Goal: Task Accomplishment & Management: Manage account settings

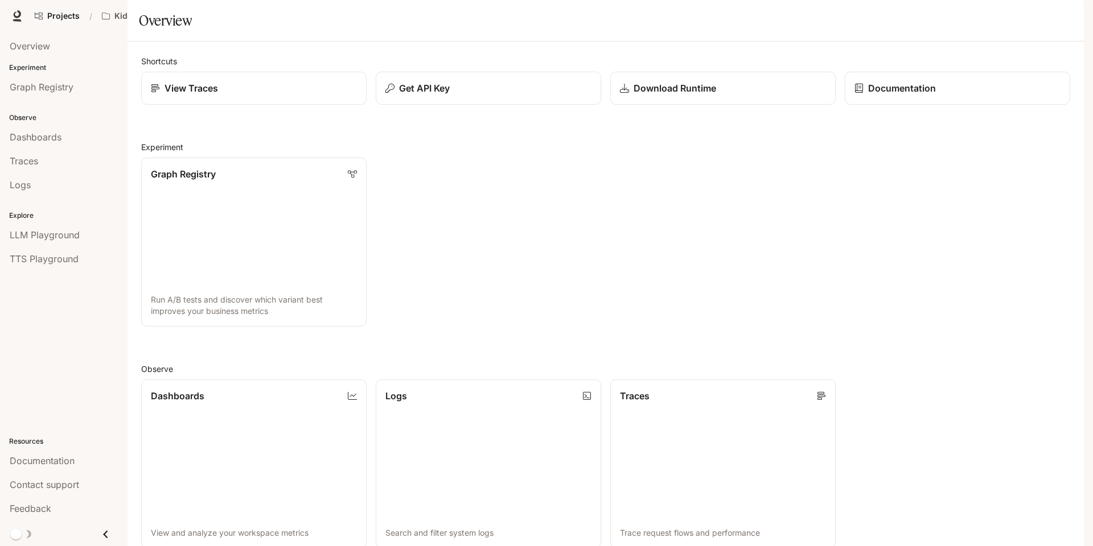
click at [1076, 15] on button "button" at bounding box center [1067, 16] width 23 height 23
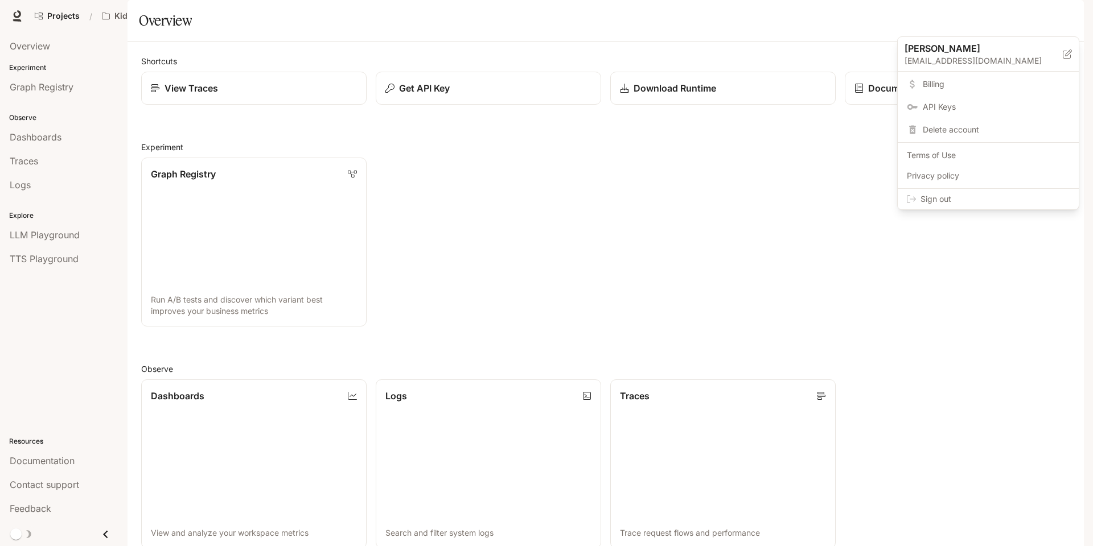
click at [940, 91] on link "Billing" at bounding box center [988, 84] width 176 height 20
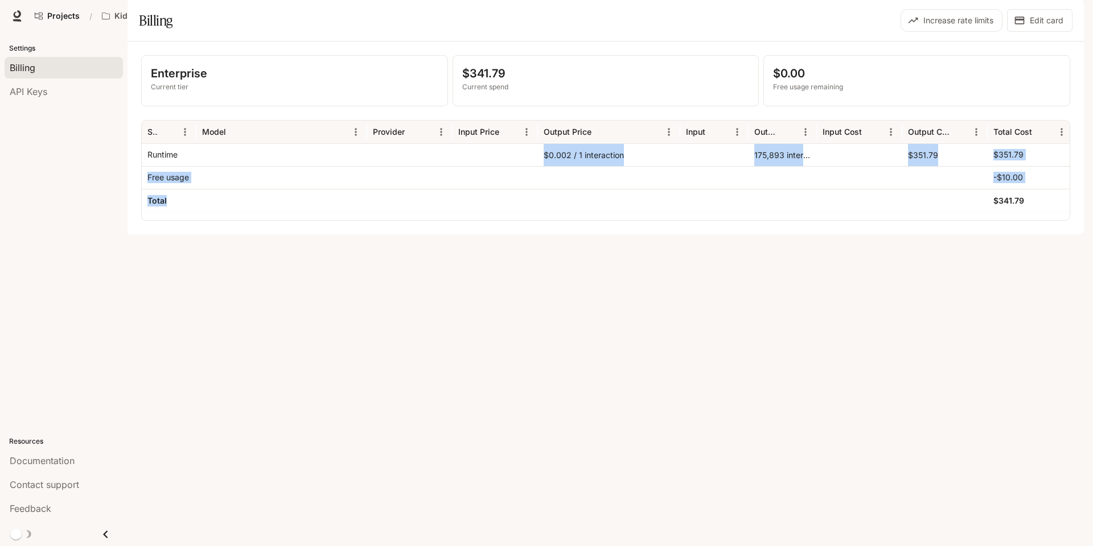
drag, startPoint x: 532, startPoint y: 205, endPoint x: 613, endPoint y: 233, distance: 86.2
click at [613, 212] on div "Runtime $0.002 / 1 interaction 175,893 interactions $351.79 $351.79 Free usage …" at bounding box center [607, 177] width 931 height 68
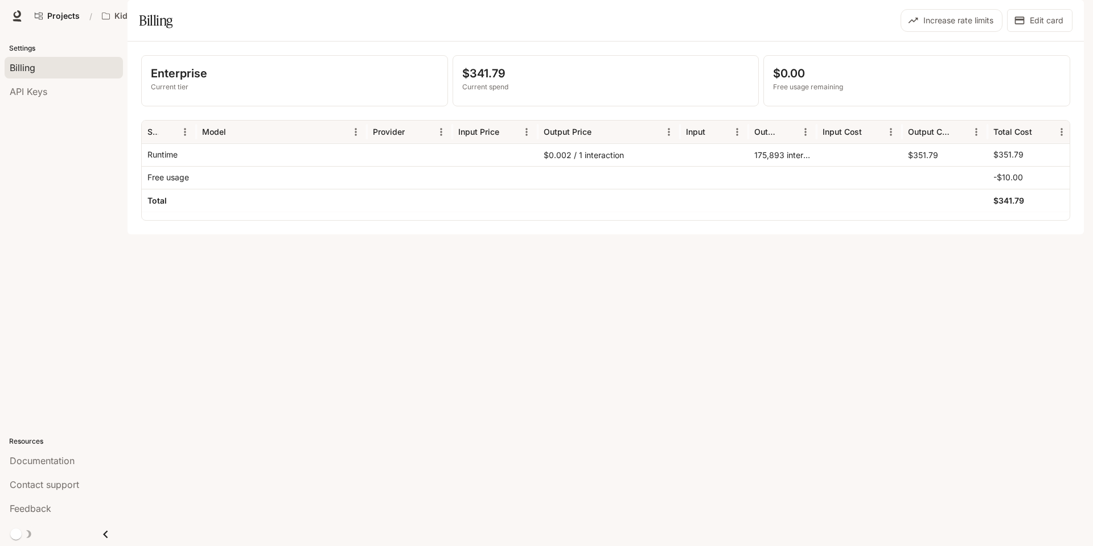
drag, startPoint x: 613, startPoint y: 233, endPoint x: 644, endPoint y: 311, distance: 83.1
click at [644, 234] on div "Enterprise Current tier $341.79 Current spend $0.00 Free usage remaining Servic…" at bounding box center [605, 138] width 956 height 193
click at [343, 234] on div "Enterprise Current tier $341.79 Current spend $0.00 Free usage remaining Servic…" at bounding box center [605, 138] width 956 height 193
click at [916, 16] on span "Portal" at bounding box center [922, 16] width 22 height 14
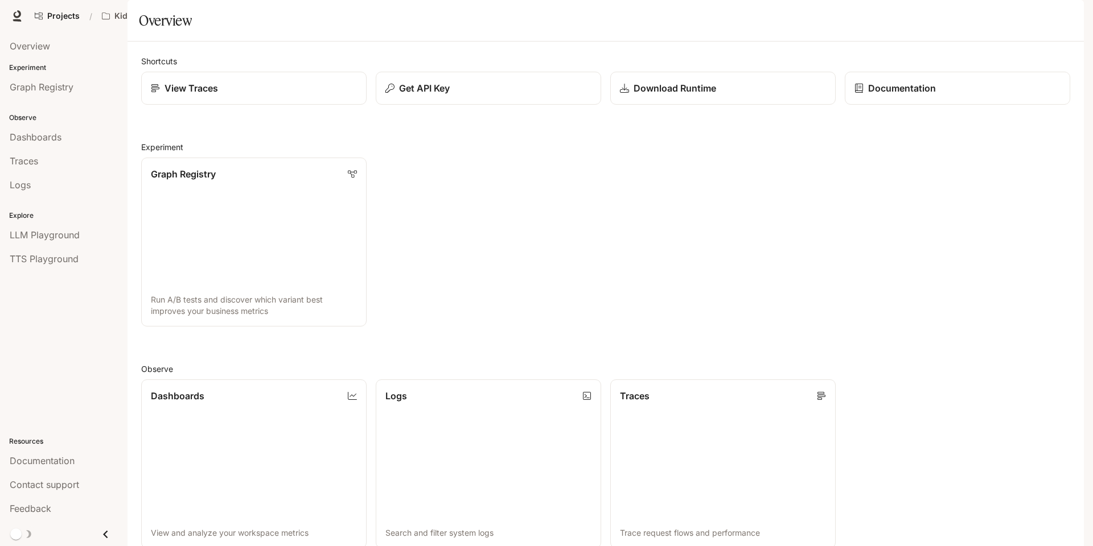
click at [538, 262] on div "Graph Registry Run A/B tests and discover which variant best improves your busi…" at bounding box center [601, 238] width 938 height 178
click at [977, 15] on span "Documentation" at bounding box center [992, 16] width 56 height 14
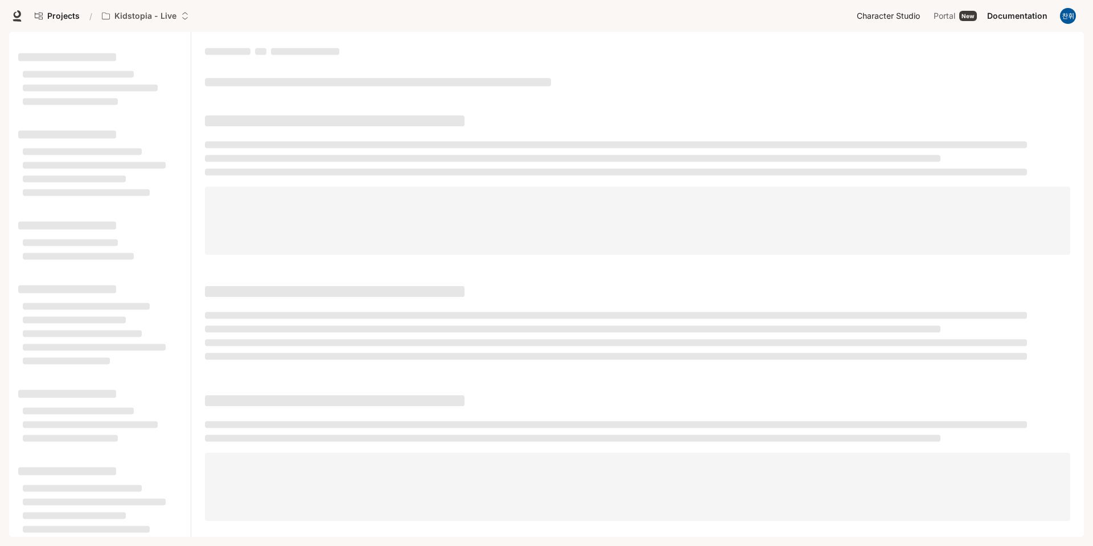
click at [867, 15] on span "Character Studio" at bounding box center [888, 16] width 63 height 14
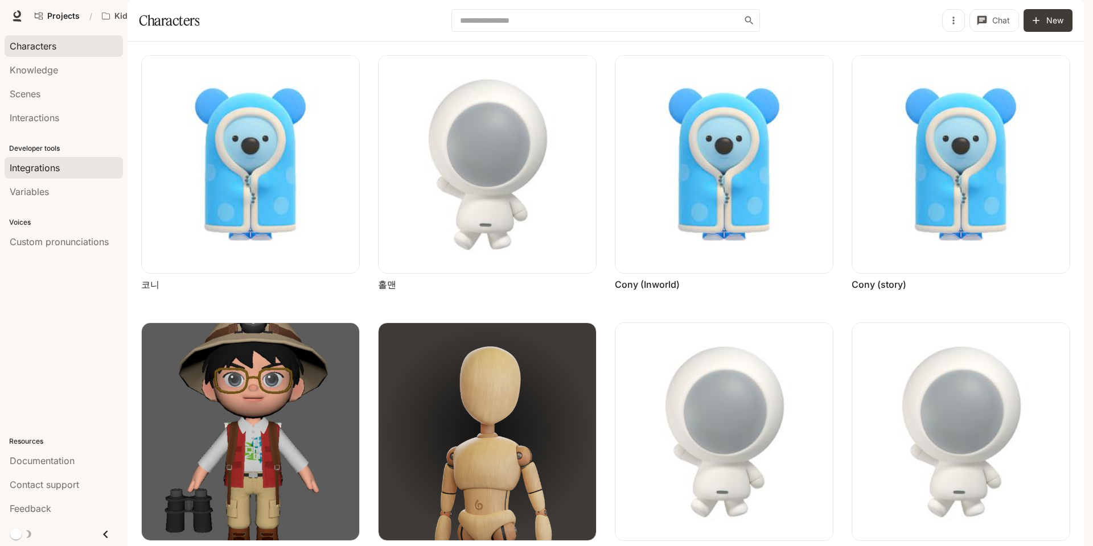
click at [58, 166] on span "Integrations" at bounding box center [35, 168] width 50 height 14
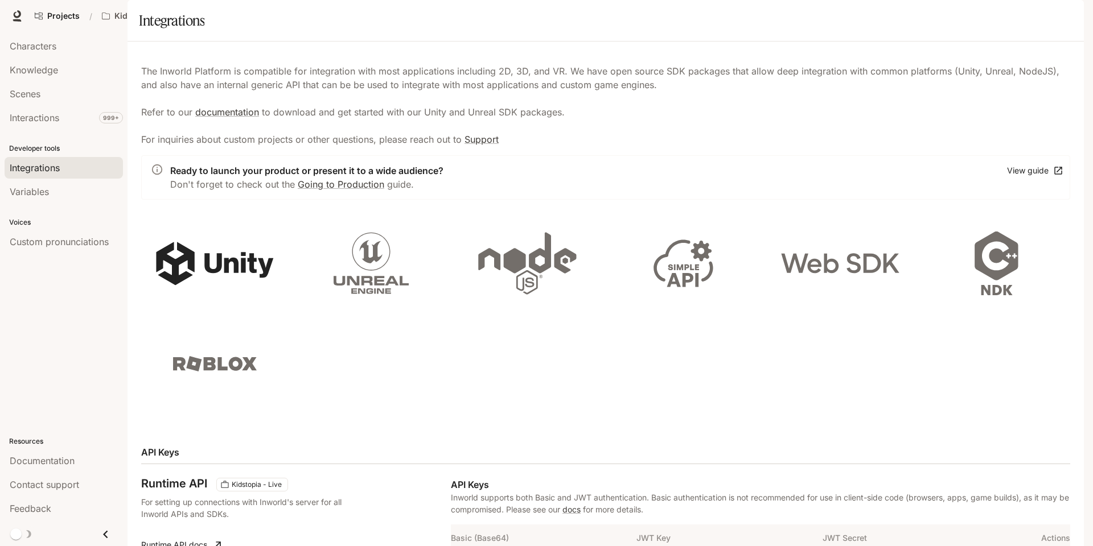
click at [200, 293] on icon at bounding box center [215, 264] width 120 height 64
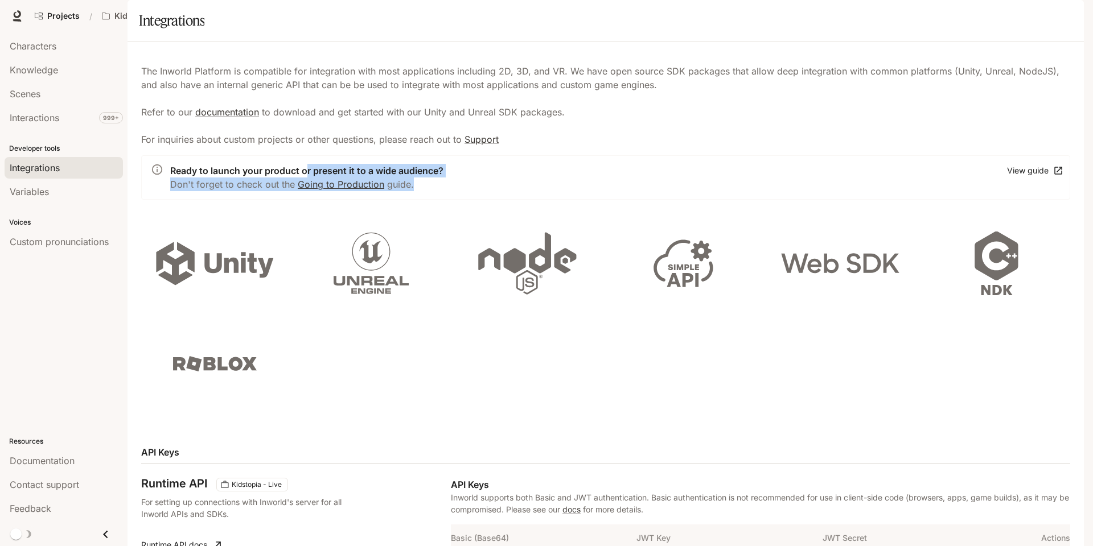
drag, startPoint x: 307, startPoint y: 200, endPoint x: 539, endPoint y: 229, distance: 233.4
click at [539, 200] on div "Ready to launch your product or present it to a wide audience? Don't forget to …" at bounding box center [605, 177] width 929 height 44
drag, startPoint x: 539, startPoint y: 229, endPoint x: 454, endPoint y: 153, distance: 114.1
click at [454, 146] on p "The Inworld Platform is compatible for integration with most applications inclu…" at bounding box center [605, 105] width 929 height 82
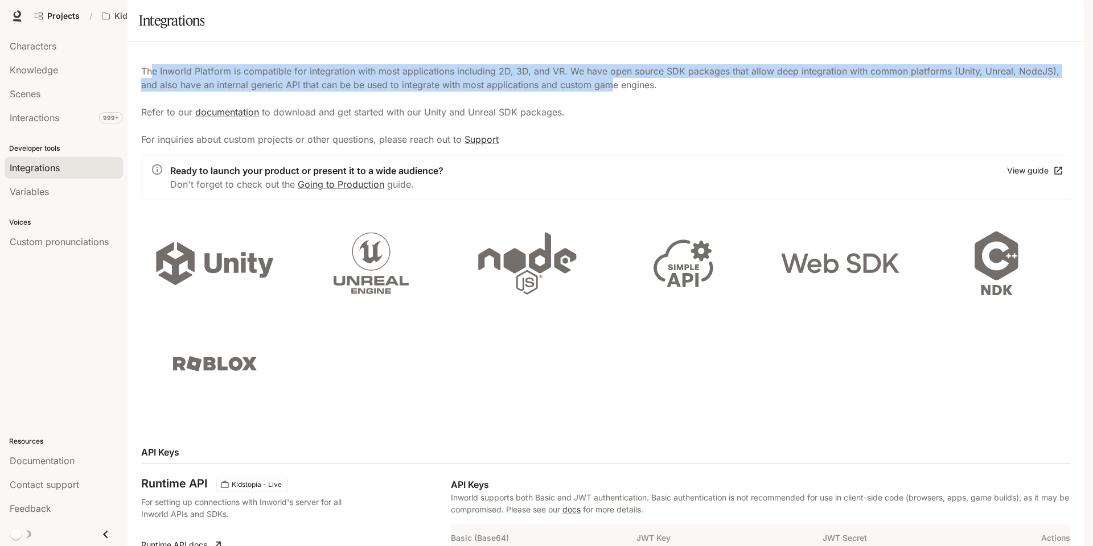
drag, startPoint x: 153, startPoint y: 101, endPoint x: 590, endPoint y: 121, distance: 437.5
click at [590, 121] on p "The Inworld Platform is compatible for integration with most applications inclu…" at bounding box center [605, 105] width 929 height 82
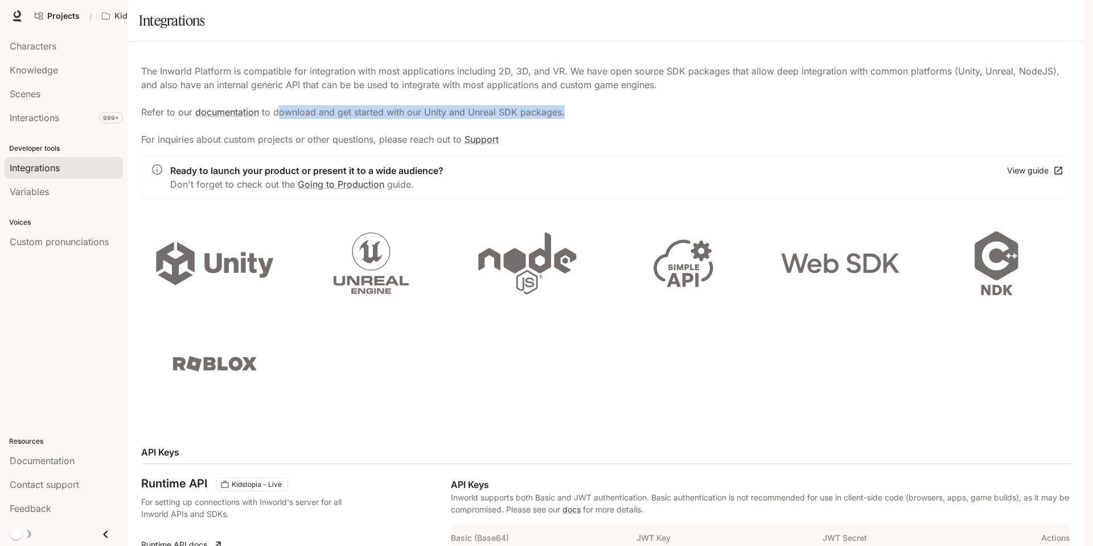
drag, startPoint x: 278, startPoint y: 146, endPoint x: 585, endPoint y: 145, distance: 307.3
click at [585, 145] on p "The Inworld Platform is compatible for integration with most applications inclu…" at bounding box center [605, 105] width 929 height 82
click at [235, 118] on link "documentation" at bounding box center [227, 111] width 64 height 11
click at [15, 20] on icon at bounding box center [17, 20] width 9 height 2
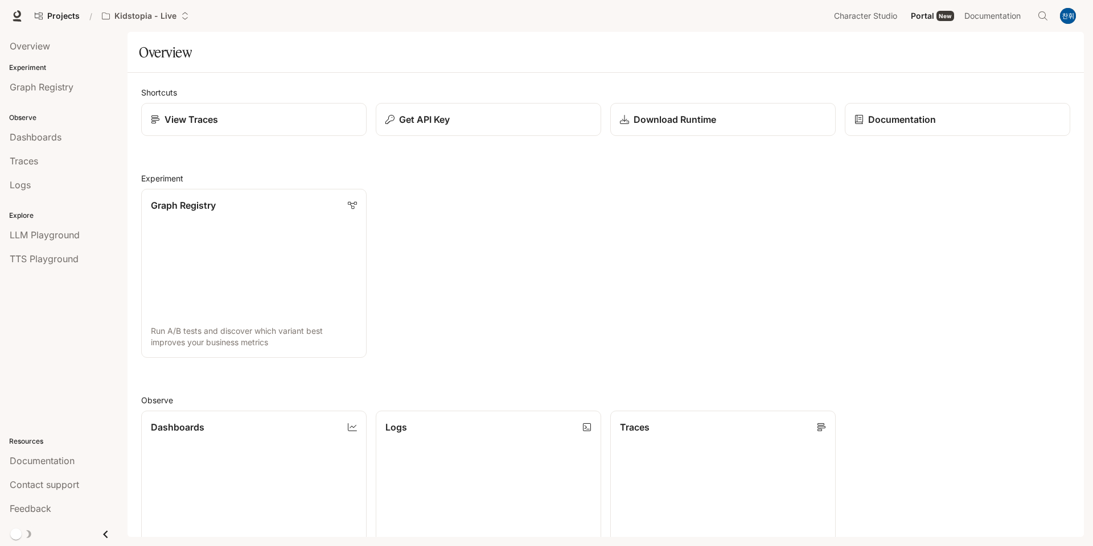
click at [599, 228] on div "Graph Registry Run A/B tests and discover which variant best improves your busi…" at bounding box center [601, 269] width 938 height 178
click at [130, 14] on p "Kidstopia - Live" at bounding box center [145, 16] width 62 height 10
click at [1031, 36] on div "Open workspace menu" at bounding box center [546, 273] width 1093 height 546
click at [878, 16] on span "Character Studio" at bounding box center [865, 16] width 63 height 14
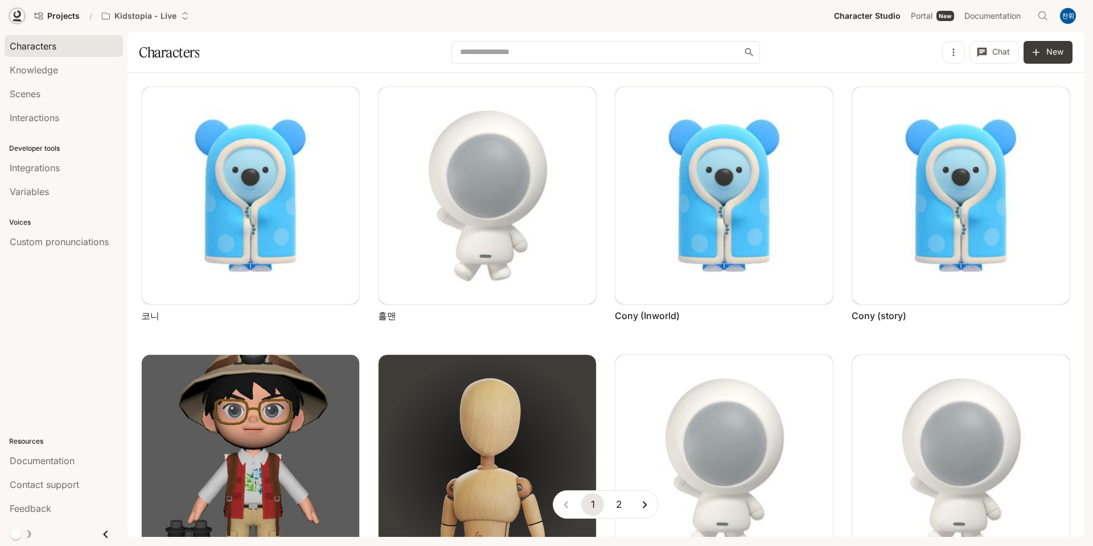
click at [19, 19] on icon at bounding box center [17, 20] width 9 height 2
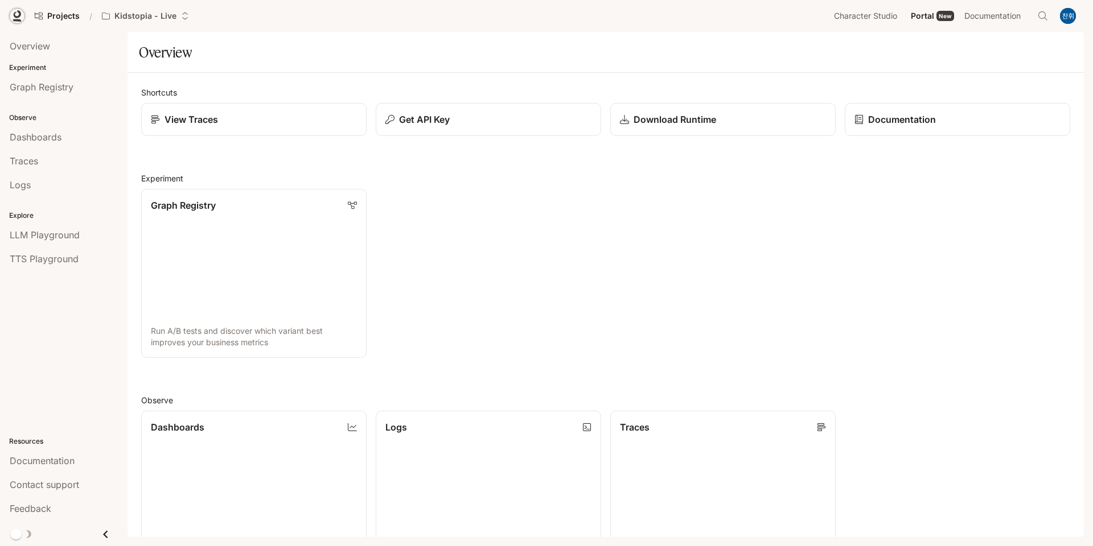
click at [12, 17] on icon at bounding box center [16, 15] width 11 height 11
click at [560, 196] on div "Graph Registry Run A/B tests and discover which variant best improves your busi…" at bounding box center [601, 269] width 938 height 178
click at [32, 52] on span "Overview" at bounding box center [30, 46] width 40 height 14
click at [52, 136] on span "Dashboards" at bounding box center [36, 137] width 52 height 14
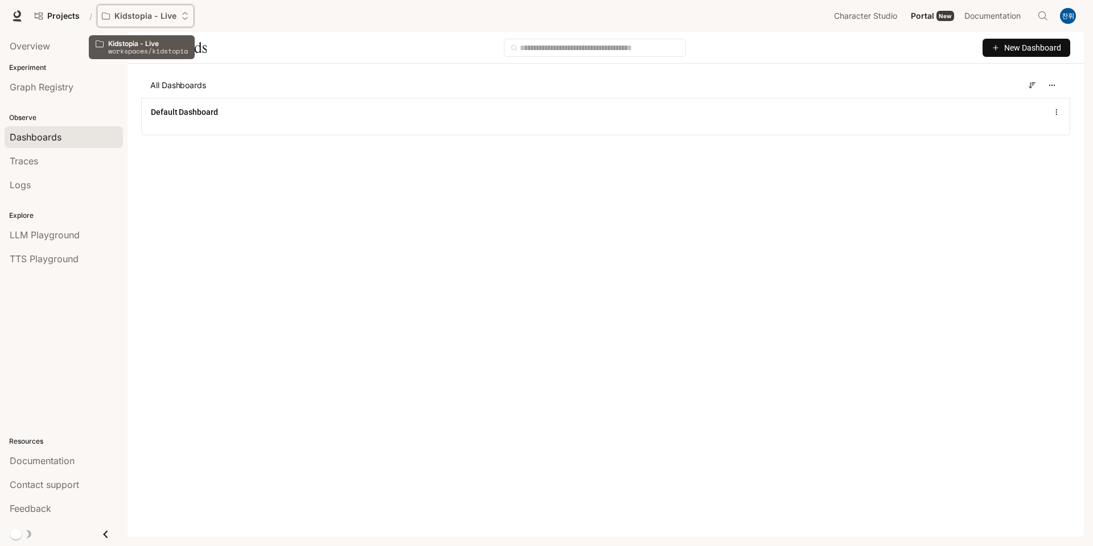
click at [128, 18] on p "Kidstopia - Live" at bounding box center [145, 16] width 62 height 10
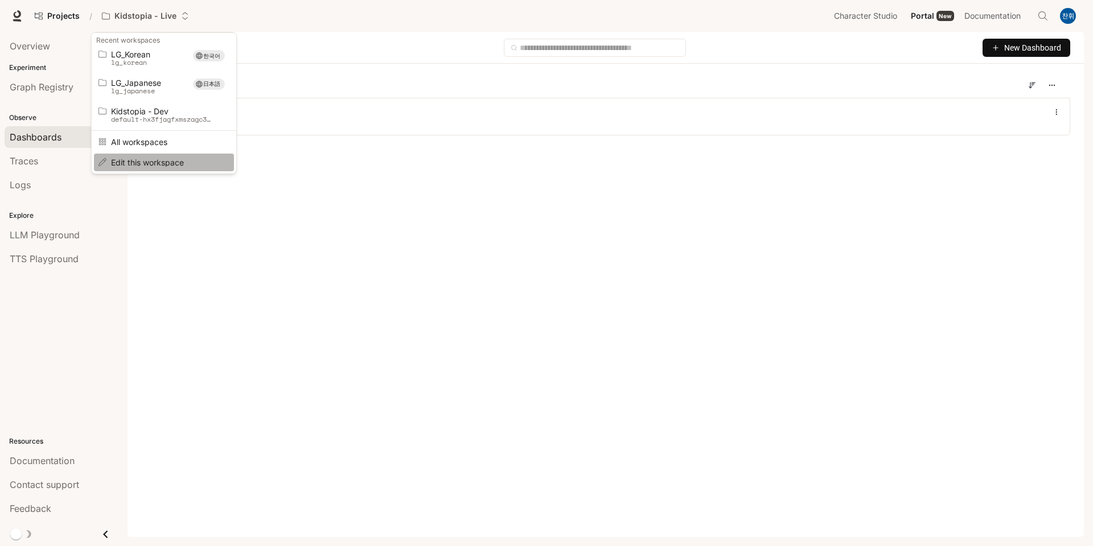
click at [158, 161] on span "Edit this workspace" at bounding box center [162, 162] width 102 height 9
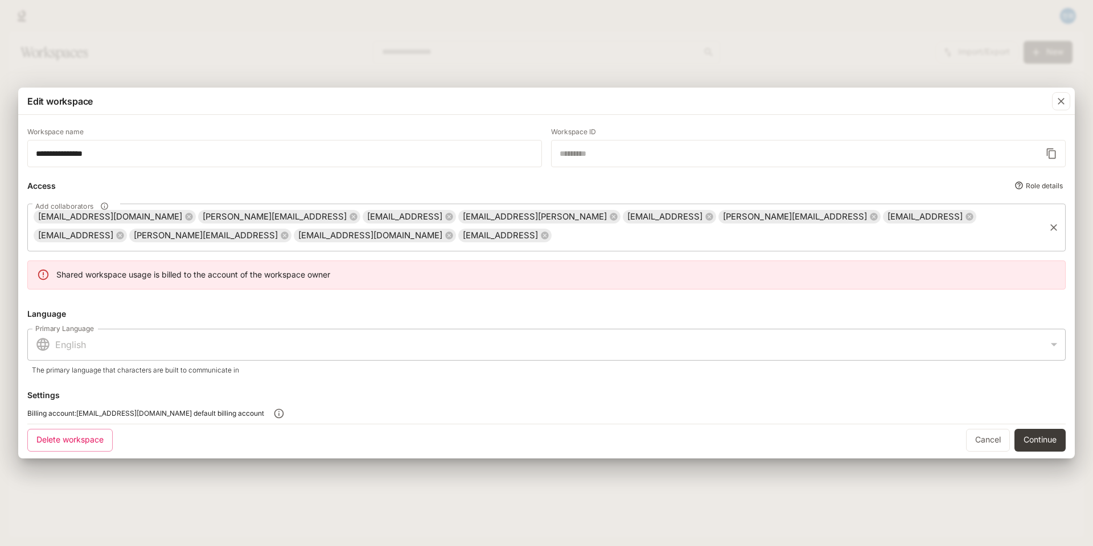
click at [553, 237] on input "Add collaborators" at bounding box center [798, 236] width 491 height 22
click at [201, 410] on span "Billing account: cokids.lguplus@gmail.com default billing account" at bounding box center [145, 413] width 237 height 11
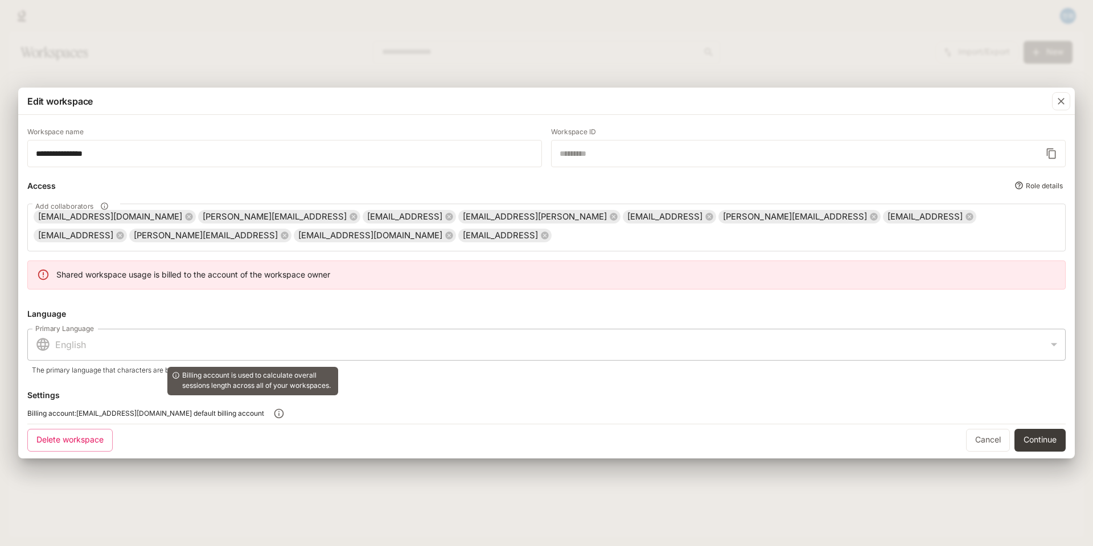
click at [274, 411] on icon "button" at bounding box center [279, 414] width 10 height 10
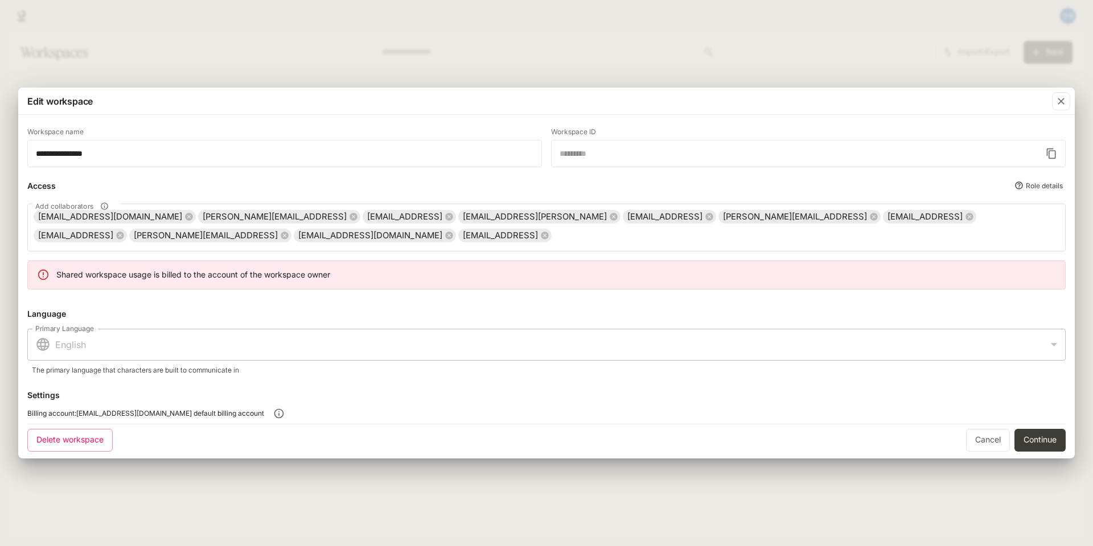
click at [177, 348] on p "English" at bounding box center [551, 345] width 992 height 14
click at [553, 235] on input "Add collaborators" at bounding box center [798, 236] width 491 height 22
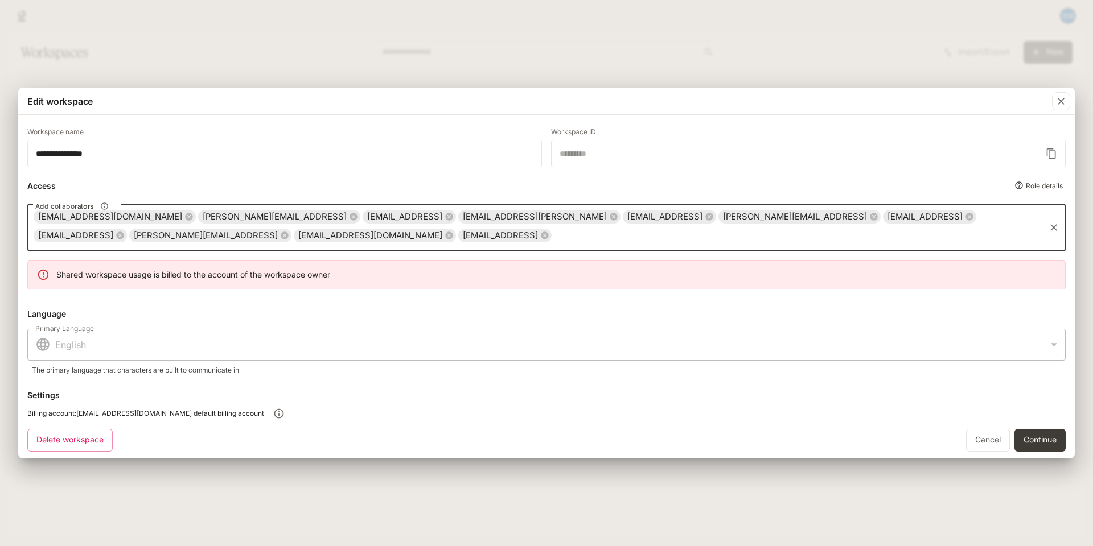
click at [553, 244] on input "Add collaborators" at bounding box center [798, 236] width 491 height 22
type input "**********"
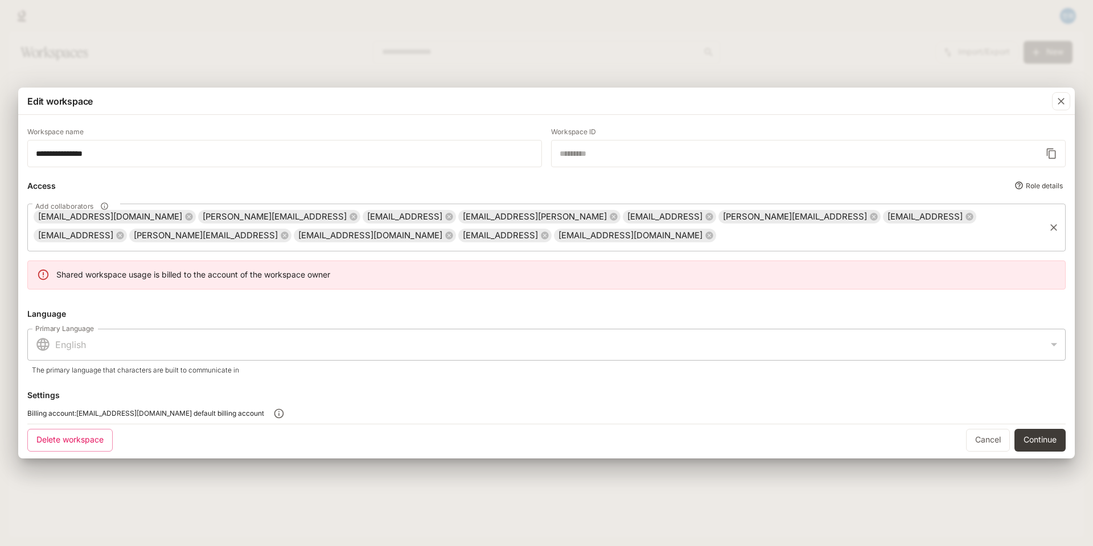
click at [104, 218] on span "wonsungwan@gmail.com" at bounding box center [110, 217] width 153 height 13
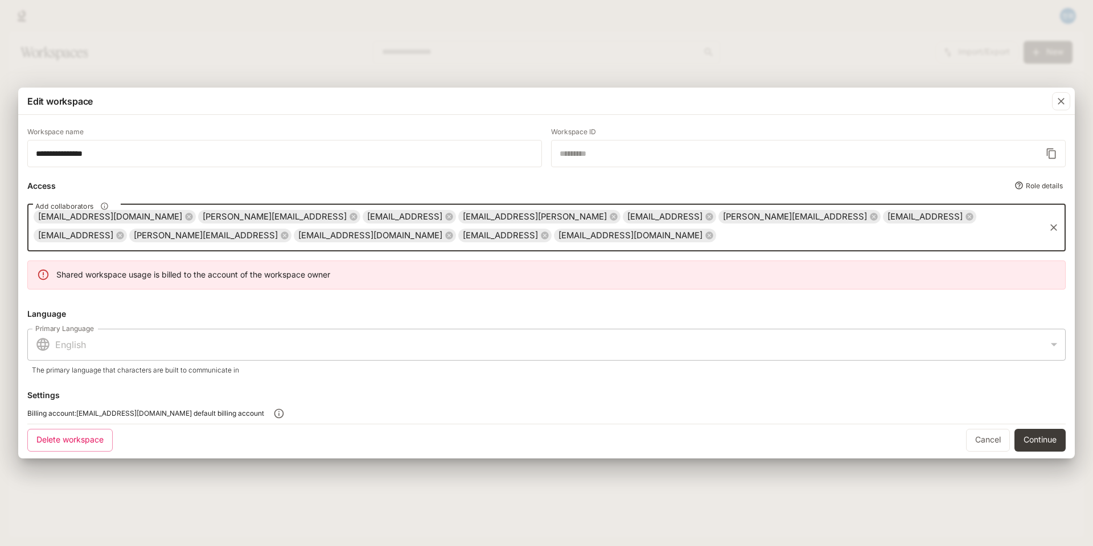
drag, startPoint x: 104, startPoint y: 218, endPoint x: 178, endPoint y: 172, distance: 87.2
click at [178, 172] on div "**********" at bounding box center [546, 272] width 1038 height 304
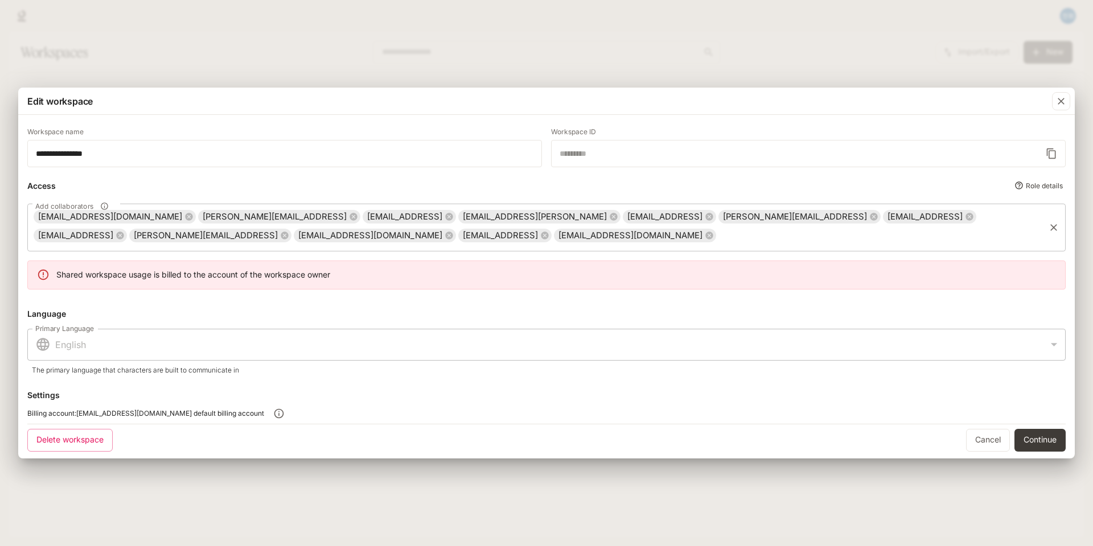
click at [112, 215] on span "wonsungwan@gmail.com" at bounding box center [110, 217] width 153 height 13
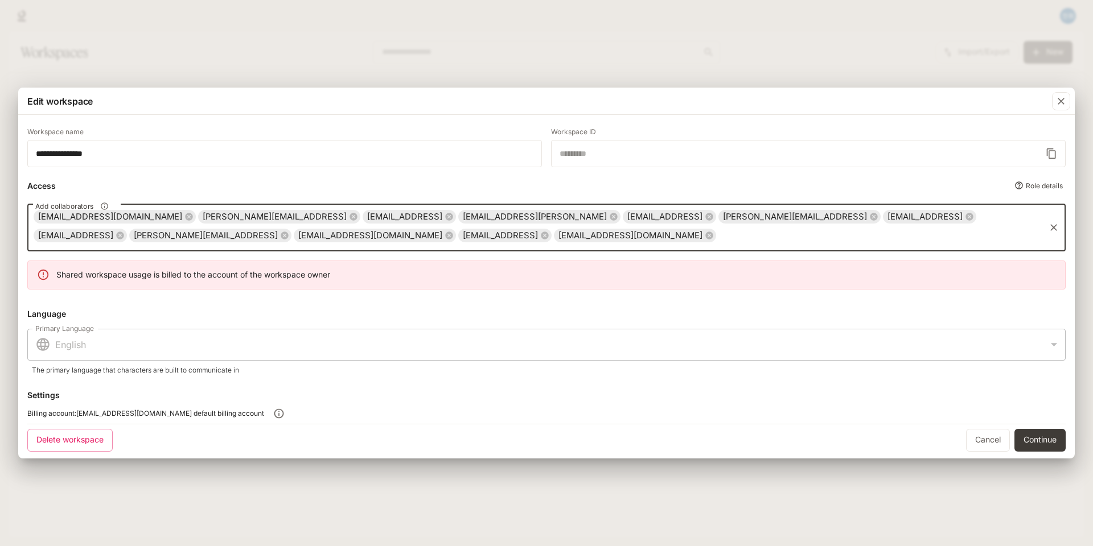
click at [112, 215] on span "wonsungwan@gmail.com" at bounding box center [110, 217] width 153 height 13
click at [554, 237] on span "kids0119@gmail.com" at bounding box center [630, 235] width 153 height 13
drag, startPoint x: 183, startPoint y: 237, endPoint x: 735, endPoint y: 173, distance: 555.8
click at [735, 173] on div "**********" at bounding box center [546, 272] width 1038 height 304
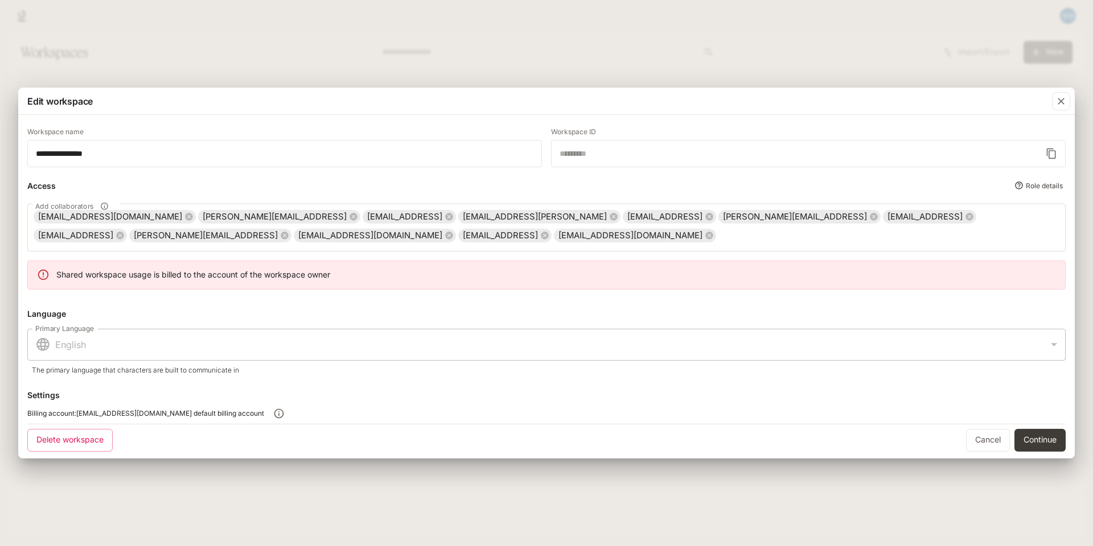
click at [203, 410] on span "Billing account: cokids.lguplus@gmail.com default billing account" at bounding box center [145, 413] width 237 height 11
drag, startPoint x: 53, startPoint y: 413, endPoint x: 187, endPoint y: 406, distance: 133.3
click at [187, 406] on div "Billing account: cokids.lguplus@gmail.com default billing account" at bounding box center [546, 413] width 1038 height 20
click at [666, 337] on div "English" at bounding box center [541, 344] width 1012 height 15
click at [981, 439] on link "Cancel" at bounding box center [988, 440] width 44 height 23
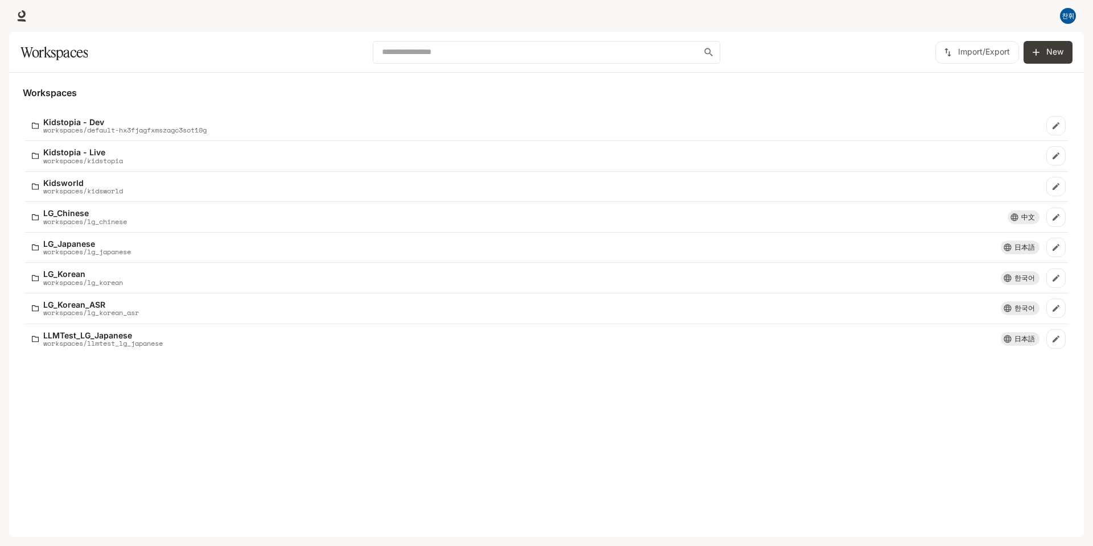
click at [359, 443] on div "Workspaces Kidstopia - Dev workspaces/default-hx3fjagfxmszagc3sot10g Kidstopia …" at bounding box center [546, 305] width 1074 height 464
click at [1047, 47] on button "New" at bounding box center [1047, 52] width 49 height 23
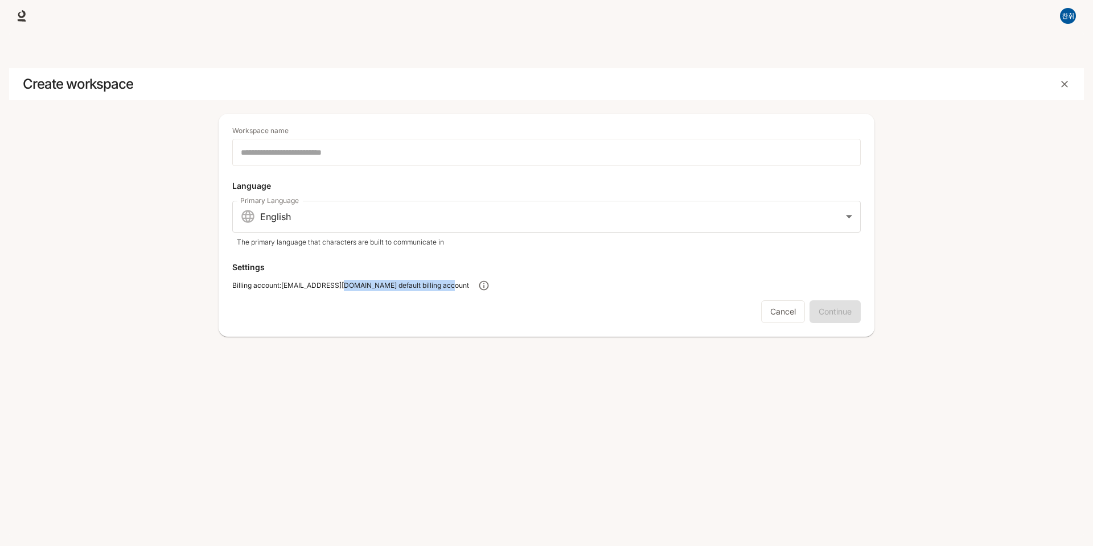
drag, startPoint x: 343, startPoint y: 281, endPoint x: 579, endPoint y: 283, distance: 236.2
click at [579, 283] on div "Billing account: cokids.lguplus@gmail.com default billing account" at bounding box center [546, 285] width 628 height 20
drag, startPoint x: 579, startPoint y: 283, endPoint x: 559, endPoint y: 348, distance: 67.2
click at [559, 348] on div "Create workspace Workspace name ​ Unique workspace ID (alphanumeric). Can not b…" at bounding box center [546, 284] width 1074 height 505
click at [448, 161] on div "​" at bounding box center [546, 152] width 628 height 27
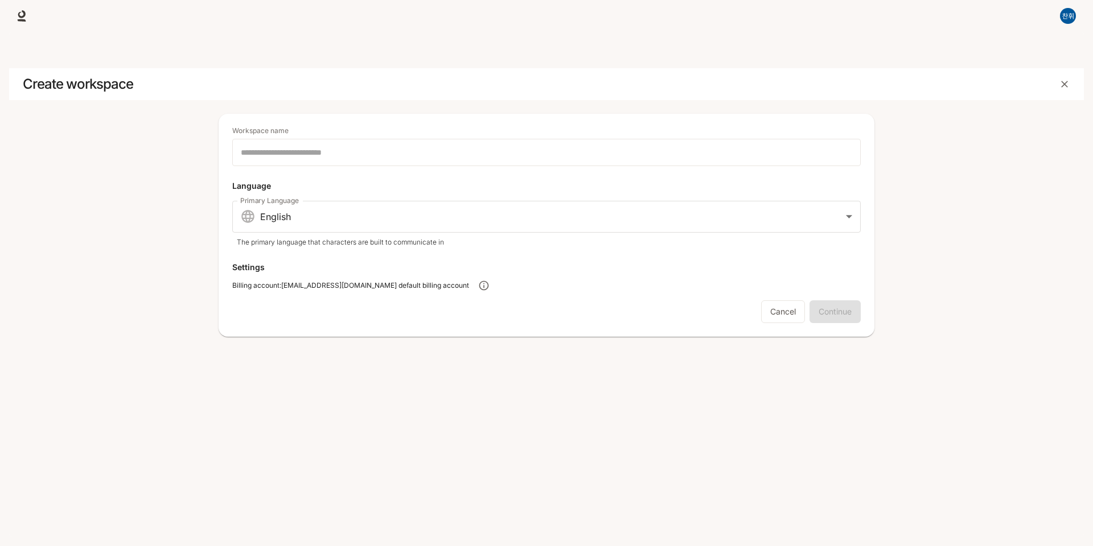
click at [549, 333] on div "Workspace name ​ Unique workspace ID (alphanumeric). Can not be changed later. …" at bounding box center [547, 225] width 656 height 223
click at [777, 314] on link "Cancel" at bounding box center [783, 311] width 44 height 23
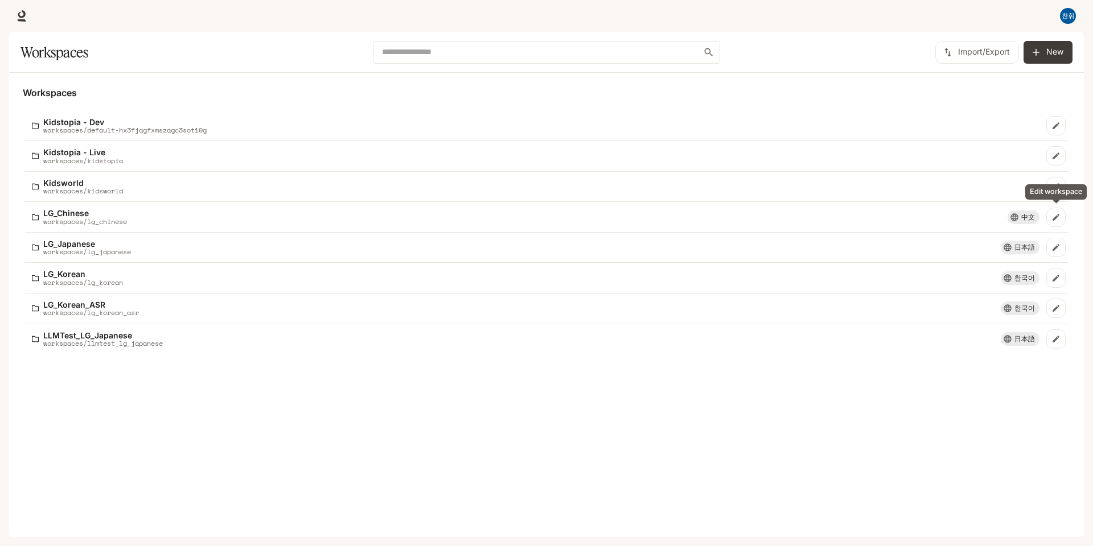
click at [1055, 214] on icon "Edit workspace" at bounding box center [1055, 217] width 9 height 9
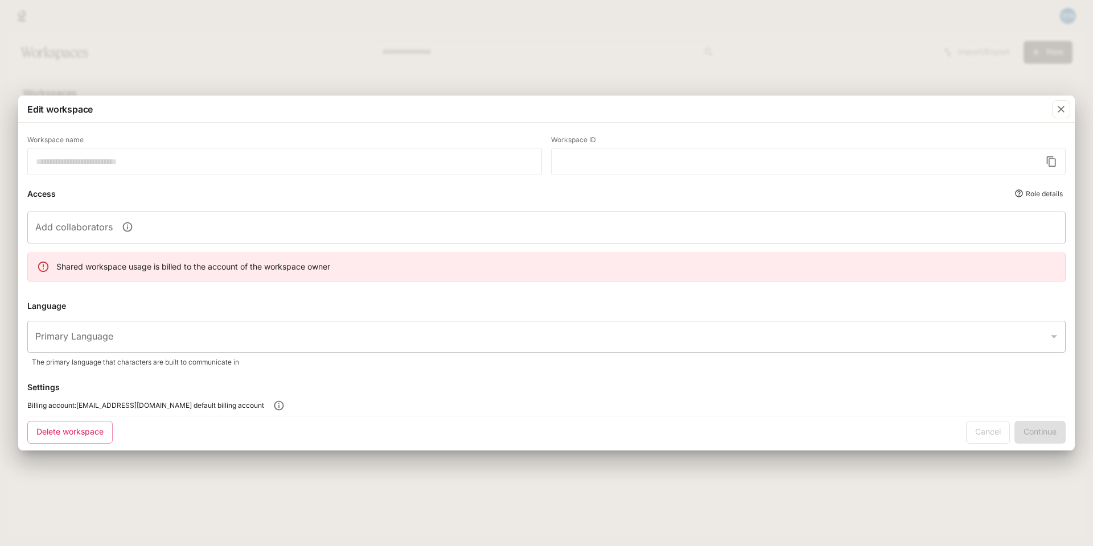
type input "**********"
type input "*****"
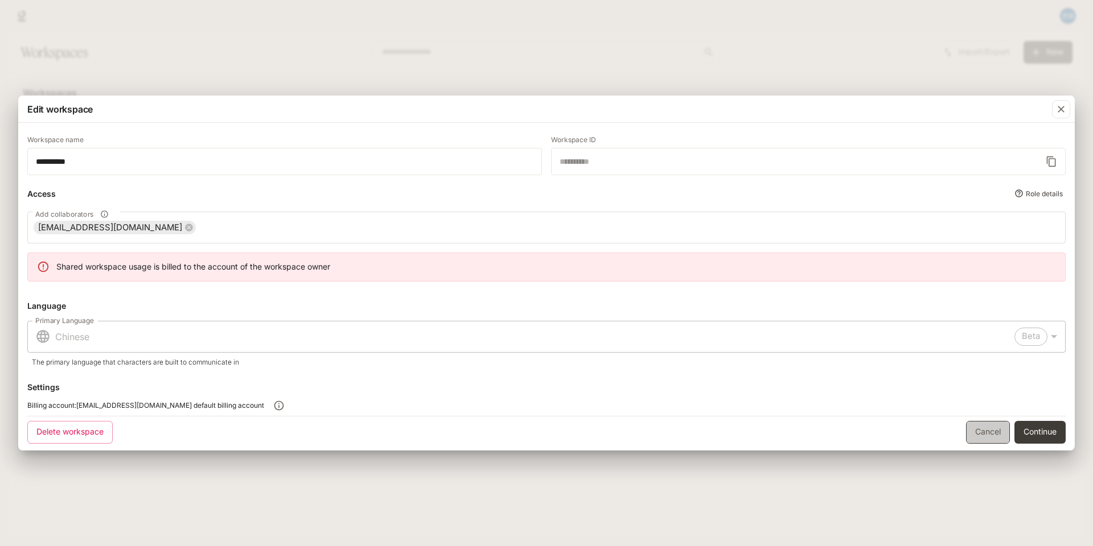
click at [991, 430] on link "Cancel" at bounding box center [988, 432] width 44 height 23
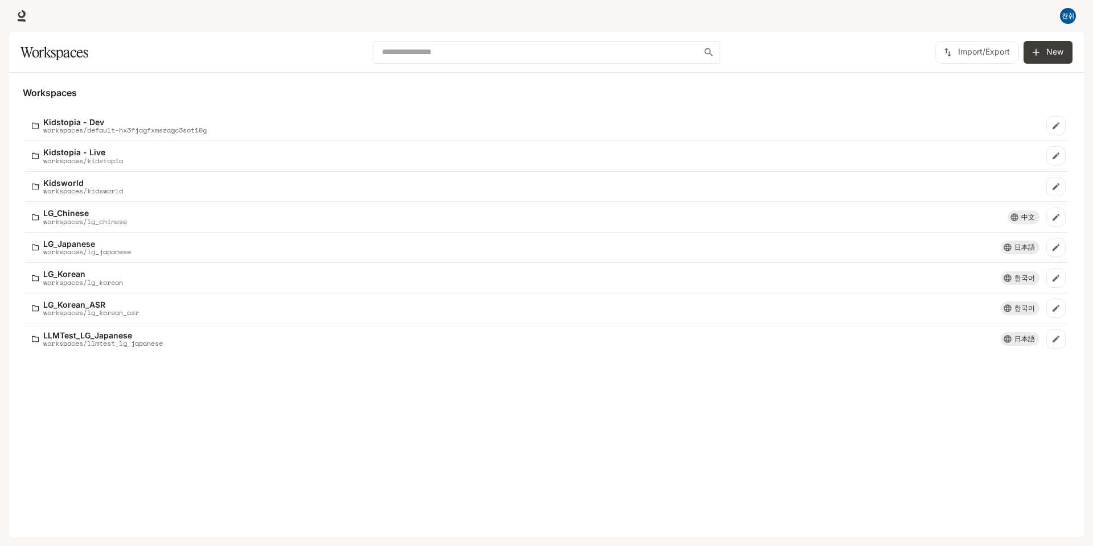
click at [267, 397] on div "Workspaces Kidstopia - Dev workspaces/default-hx3fjagfxmszagc3sot10g Kidstopia …" at bounding box center [546, 305] width 1074 height 464
drag, startPoint x: 996, startPoint y: 190, endPoint x: 978, endPoint y: 90, distance: 101.1
click at [978, 90] on h5 "Workspaces" at bounding box center [546, 93] width 1047 height 13
click at [972, 56] on button "Import/Export" at bounding box center [977, 52] width 84 height 23
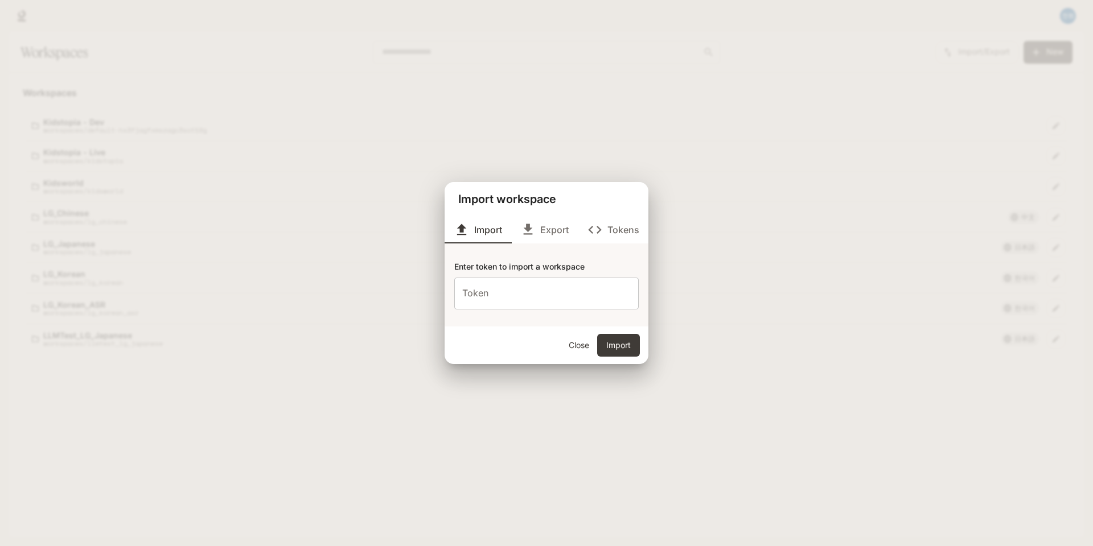
click at [517, 293] on input "Token" at bounding box center [546, 294] width 184 height 32
drag, startPoint x: 504, startPoint y: 270, endPoint x: 608, endPoint y: 266, distance: 104.2
click at [608, 266] on div "Enter token to import a workspace" at bounding box center [546, 267] width 184 height 12
drag, startPoint x: 608, startPoint y: 266, endPoint x: 553, endPoint y: 301, distance: 65.5
click at [553, 301] on input "Token" at bounding box center [546, 294] width 184 height 32
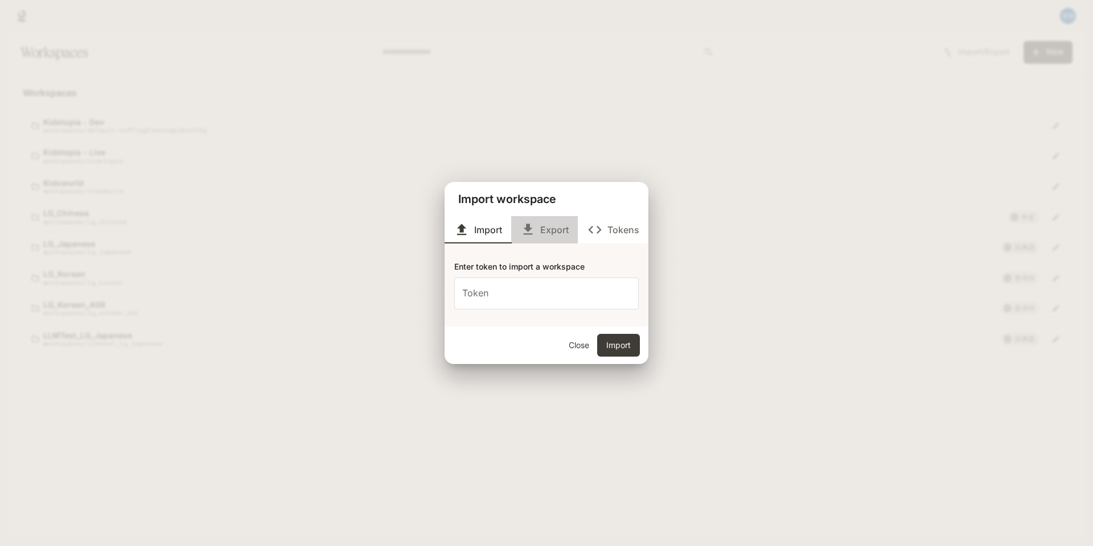
click at [547, 231] on button "Export" at bounding box center [544, 229] width 67 height 27
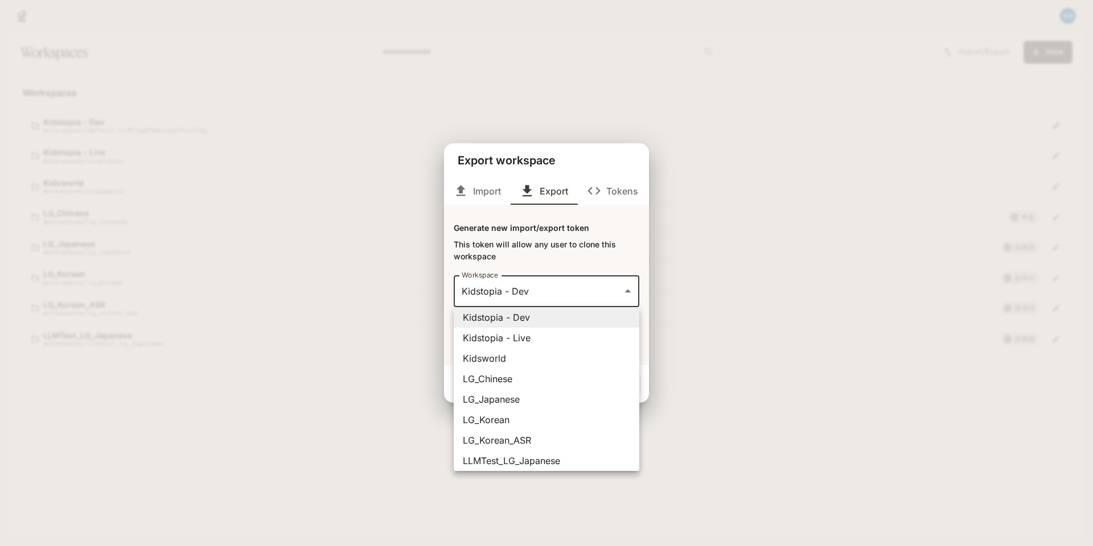
click at [517, 304] on body "**********" at bounding box center [546, 273] width 1093 height 546
click at [517, 249] on div at bounding box center [546, 273] width 1093 height 546
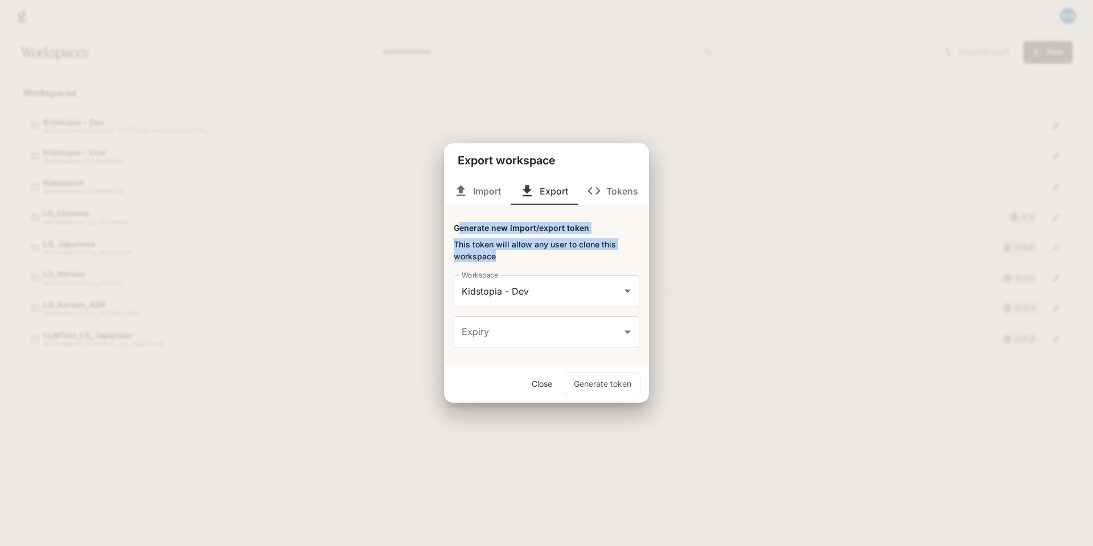
drag, startPoint x: 459, startPoint y: 230, endPoint x: 595, endPoint y: 254, distance: 138.1
click at [595, 254] on div "**********" at bounding box center [546, 285] width 205 height 160
click at [595, 254] on div "This token will allow any user to clone this workspace" at bounding box center [547, 250] width 186 height 24
drag, startPoint x: 595, startPoint y: 254, endPoint x: 452, endPoint y: 246, distance: 143.0
click at [452, 246] on div "**********" at bounding box center [546, 285] width 205 height 160
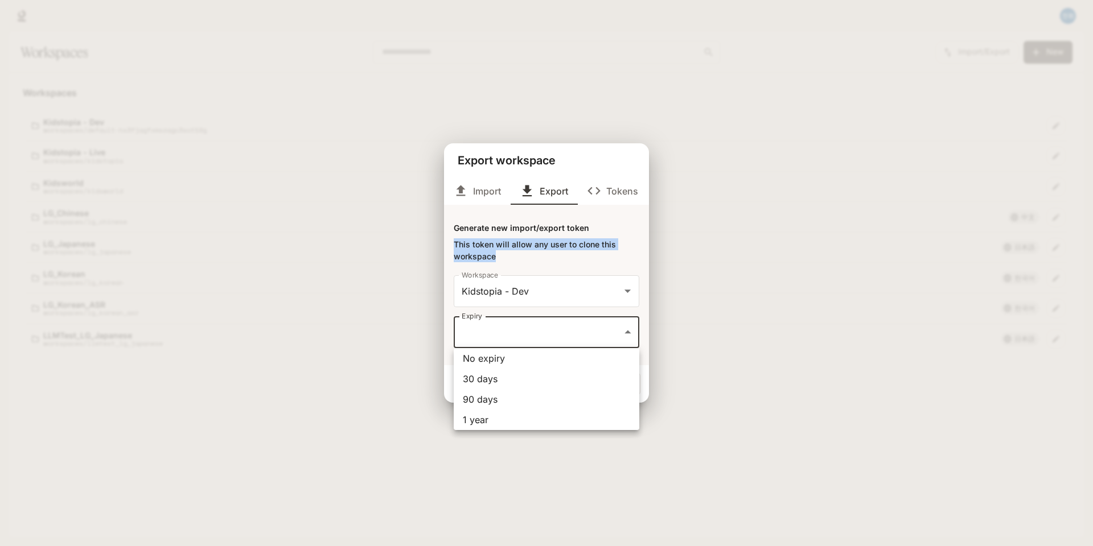
click at [586, 340] on body "**********" at bounding box center [546, 273] width 1093 height 546
click at [610, 265] on div at bounding box center [546, 273] width 1093 height 546
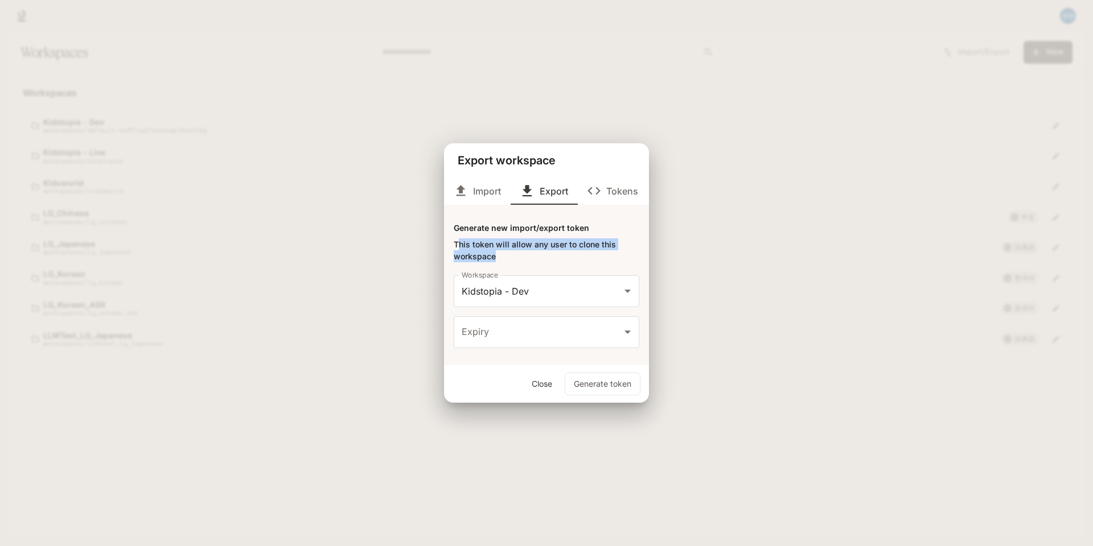
drag, startPoint x: 575, startPoint y: 254, endPoint x: 458, endPoint y: 249, distance: 116.8
click at [458, 249] on div "This token will allow any user to clone this workspace" at bounding box center [547, 250] width 186 height 24
drag, startPoint x: 458, startPoint y: 249, endPoint x: 573, endPoint y: 264, distance: 115.3
click at [573, 264] on div "**********" at bounding box center [546, 285] width 205 height 160
click at [595, 195] on icon "Modal tabs" at bounding box center [593, 190] width 15 height 15
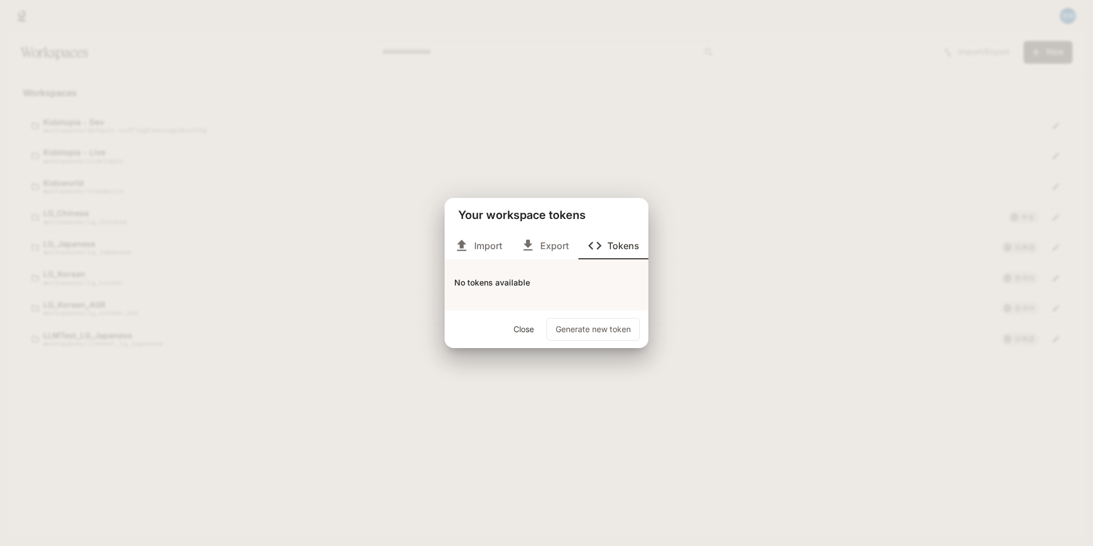
click at [545, 249] on button "Export" at bounding box center [544, 245] width 67 height 27
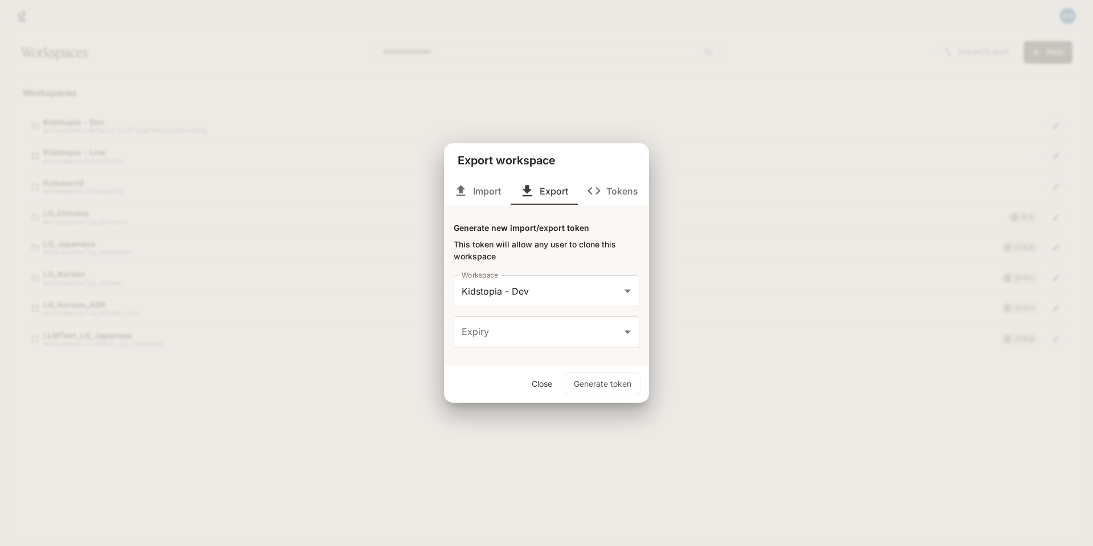
click at [462, 203] on button "Import" at bounding box center [477, 191] width 66 height 27
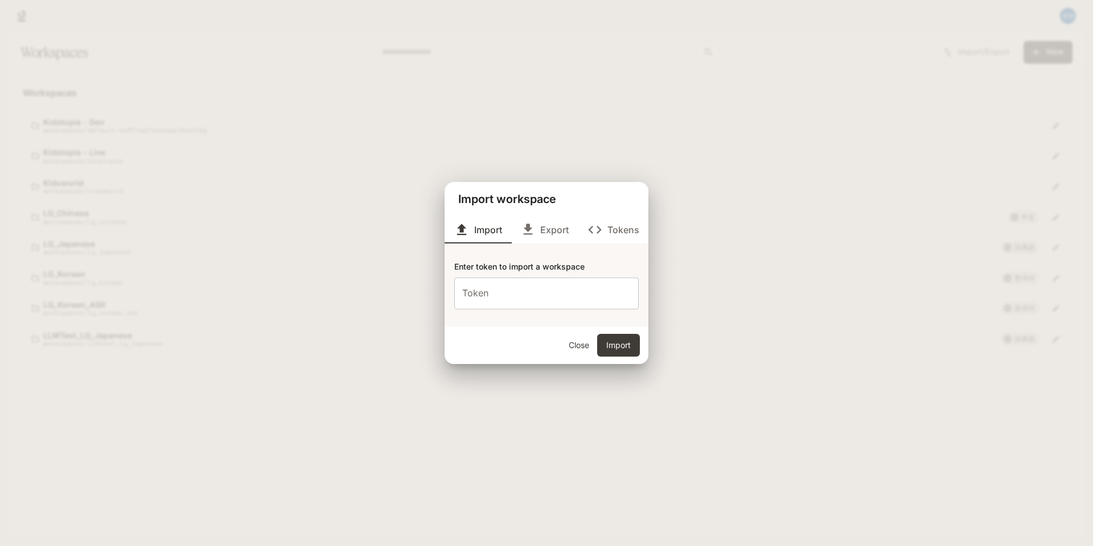
click at [523, 286] on input "Token" at bounding box center [546, 294] width 184 height 32
click at [541, 228] on button "Export" at bounding box center [544, 229] width 67 height 27
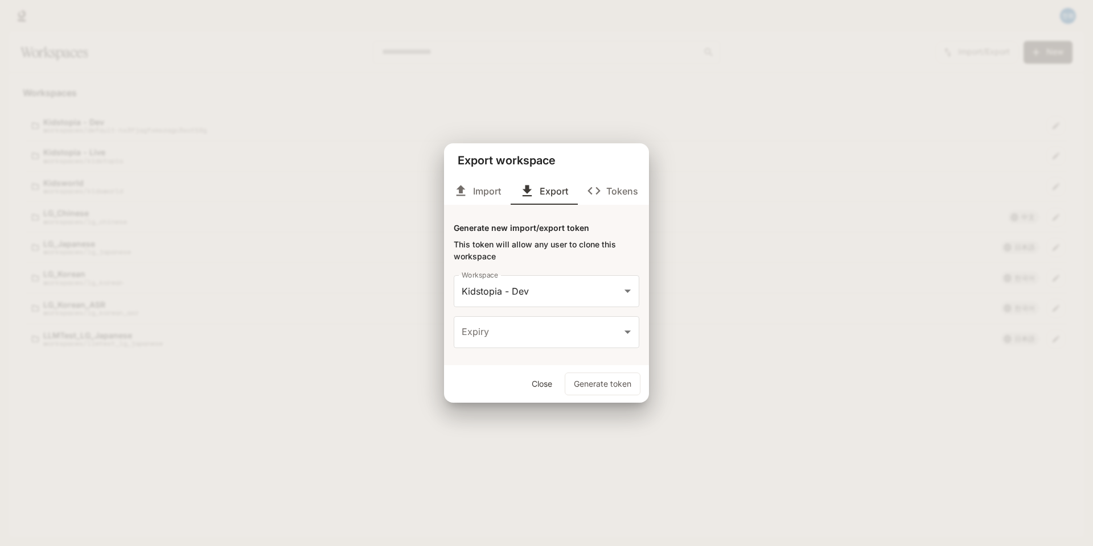
click at [306, 418] on div "**********" at bounding box center [546, 273] width 1093 height 546
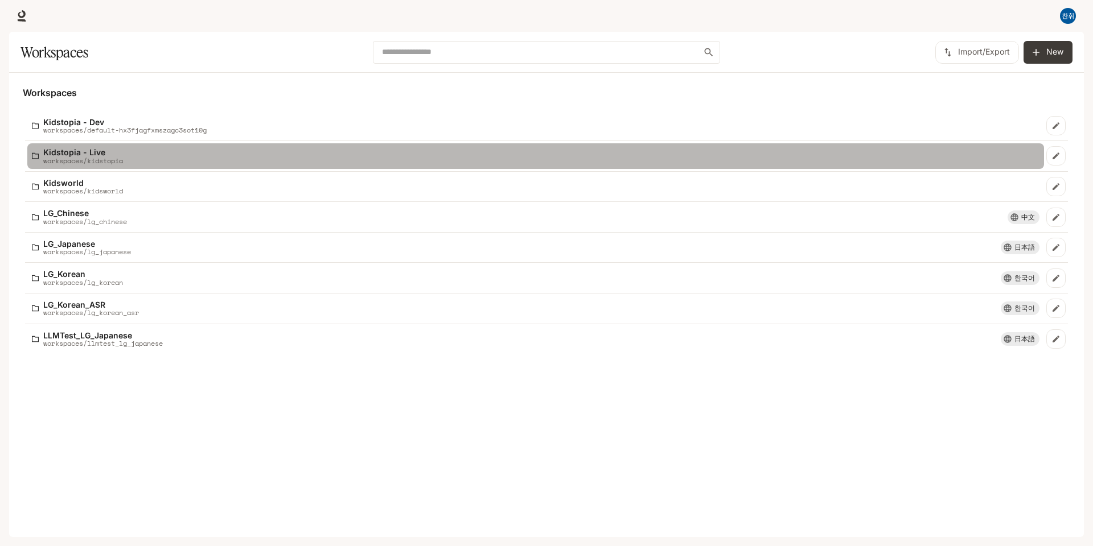
click at [258, 161] on div "Kidstopia - Live workspaces/kidstopia" at bounding box center [535, 156] width 1007 height 17
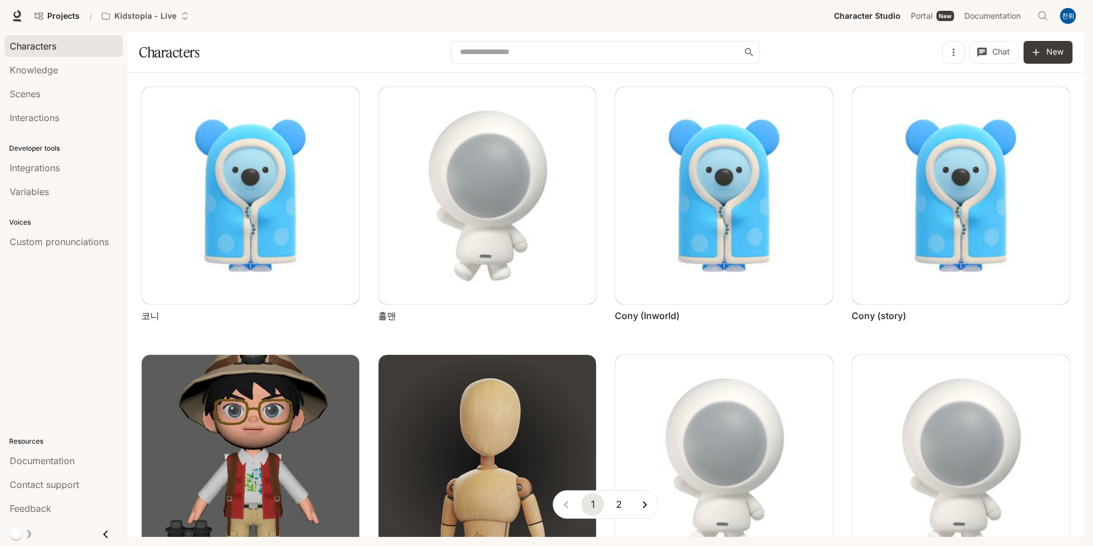
click at [695, 28] on div "Projects / Kidstopia - Live Character Studio Character Studio Portal Portal New…" at bounding box center [546, 16] width 1093 height 32
click at [54, 383] on div "Characters Knowledge Scenes Interactions Developer tools Integrations Variables…" at bounding box center [63, 289] width 127 height 514
click at [592, 26] on div "Projects / Kidstopia - Live" at bounding box center [430, 16] width 800 height 23
click at [67, 164] on div "Integrations" at bounding box center [64, 168] width 108 height 14
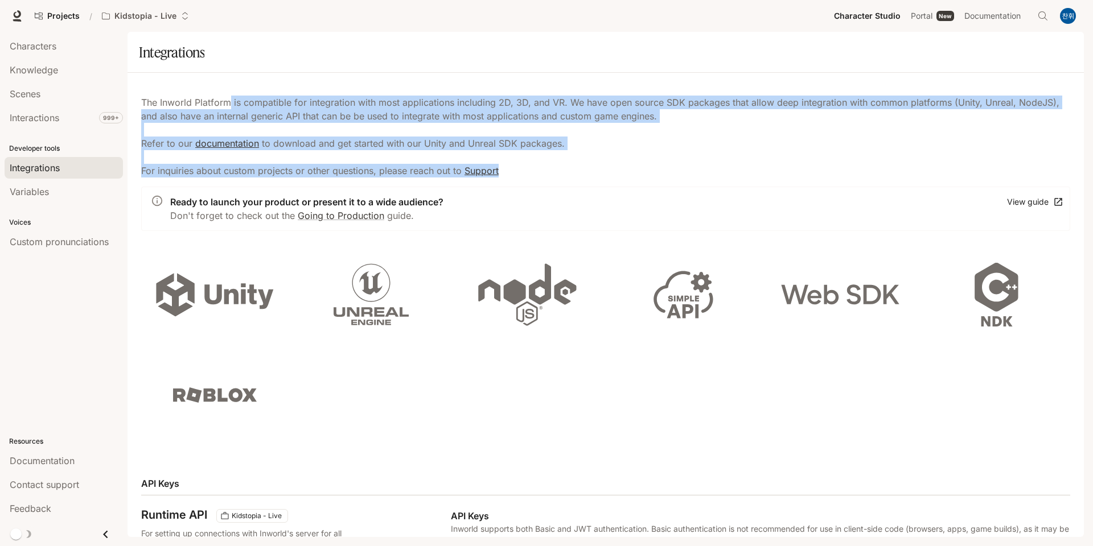
drag, startPoint x: 227, startPoint y: 100, endPoint x: 575, endPoint y: 167, distance: 354.7
click at [575, 167] on p "The Inworld Platform is compatible for integration with most applications inclu…" at bounding box center [605, 137] width 929 height 82
drag, startPoint x: 514, startPoint y: 164, endPoint x: 138, endPoint y: 108, distance: 380.4
click at [138, 108] on div "The Inworld Platform is compatible for integration with most applications inclu…" at bounding box center [605, 305] width 956 height 464
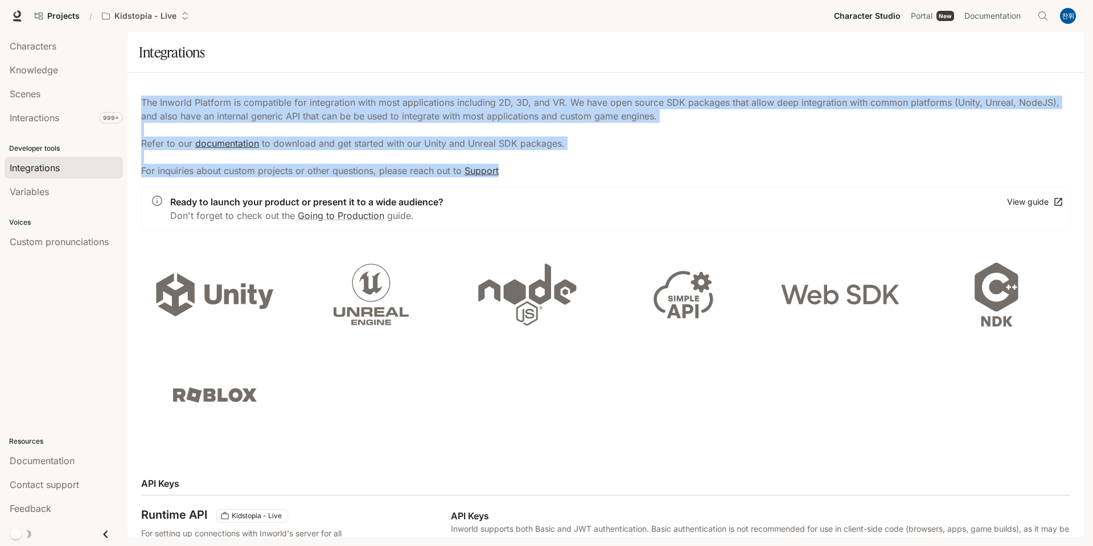
click at [138, 108] on div "The Inworld Platform is compatible for integration with most applications inclu…" at bounding box center [605, 305] width 956 height 464
drag, startPoint x: 138, startPoint y: 93, endPoint x: 558, endPoint y: 195, distance: 432.6
click at [558, 195] on div "The Inworld Platform is compatible for integration with most applications inclu…" at bounding box center [605, 305] width 956 height 464
click at [558, 195] on div "Ready to launch your product or present it to a wide audience? Don't forget to …" at bounding box center [605, 209] width 929 height 44
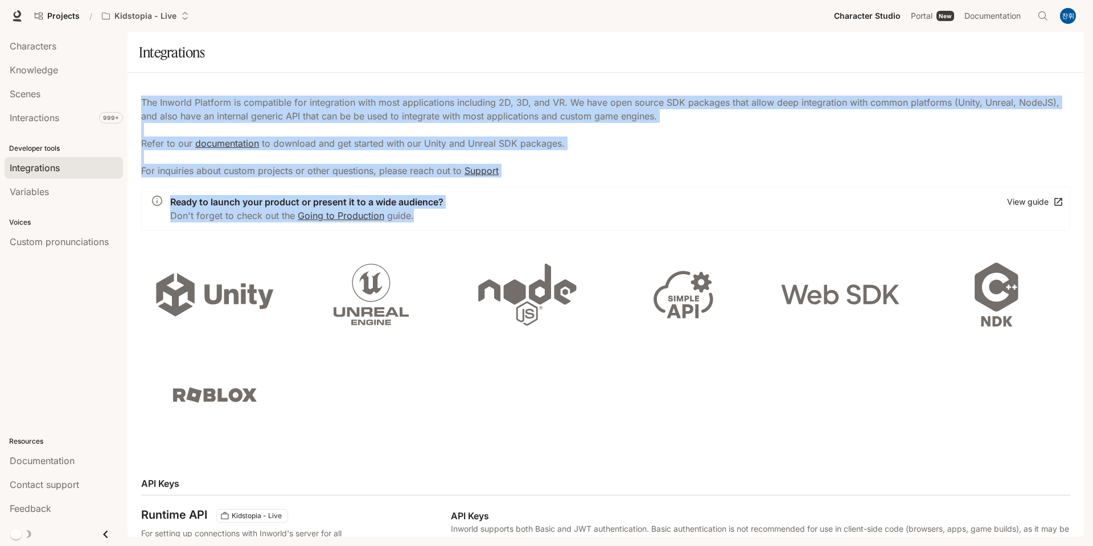
drag, startPoint x: 374, startPoint y: 188, endPoint x: 143, endPoint y: 104, distance: 245.6
click at [143, 104] on div "The Inworld Platform is compatible for integration with most applications inclu…" at bounding box center [605, 163] width 929 height 135
click at [143, 104] on p "The Inworld Platform is compatible for integration with most applications inclu…" at bounding box center [605, 137] width 929 height 82
drag, startPoint x: 143, startPoint y: 104, endPoint x: 619, endPoint y: 211, distance: 487.8
click at [619, 211] on div "The Inworld Platform is compatible for integration with most applications inclu…" at bounding box center [605, 163] width 929 height 135
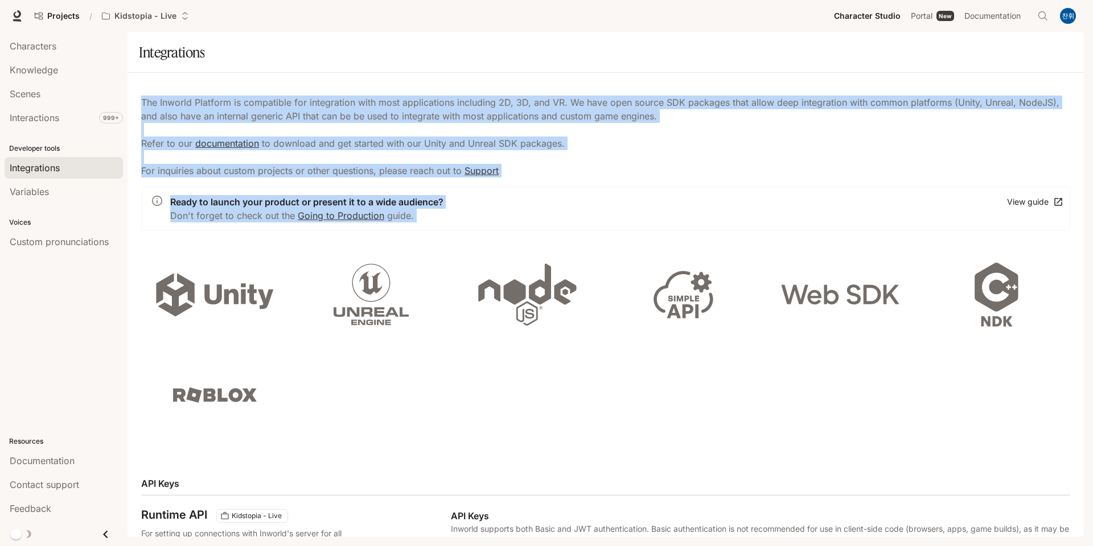
click at [619, 211] on div "Ready to launch your product or present it to a wide audience? Don't forget to …" at bounding box center [605, 209] width 929 height 44
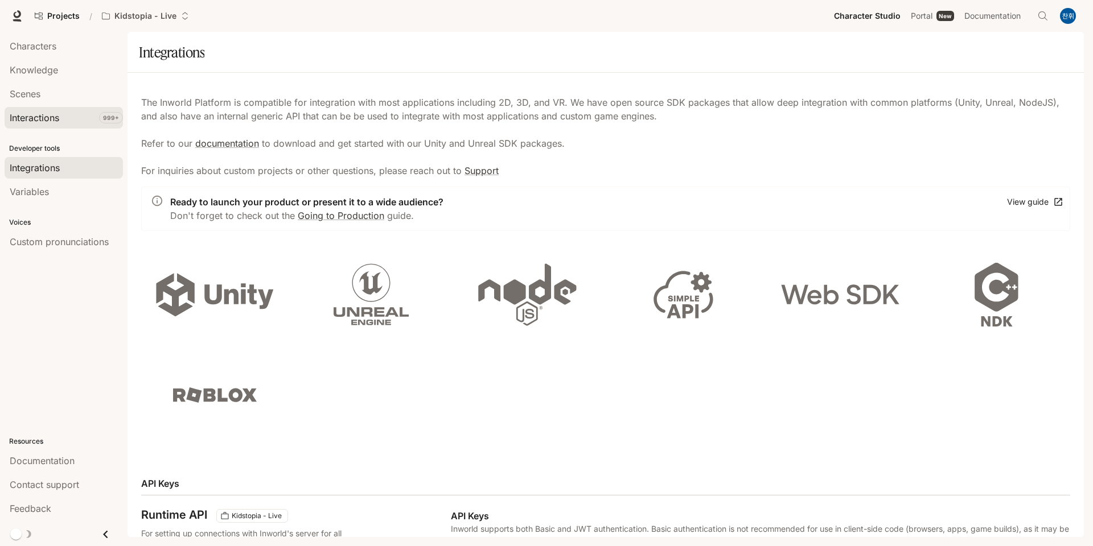
click at [40, 112] on span "Interactions" at bounding box center [35, 118] width 50 height 14
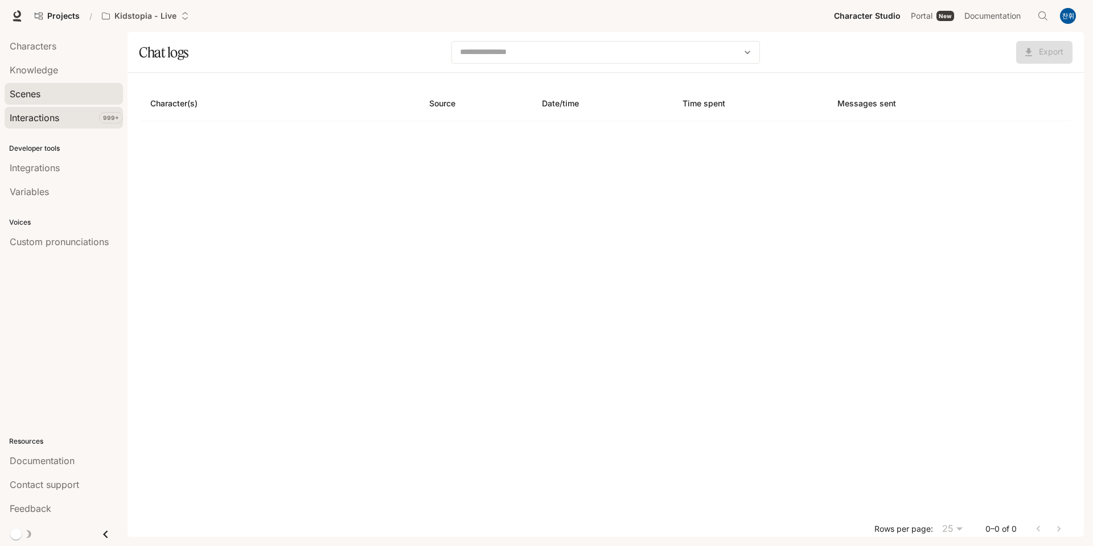
click at [40, 88] on span "Scenes" at bounding box center [25, 94] width 31 height 14
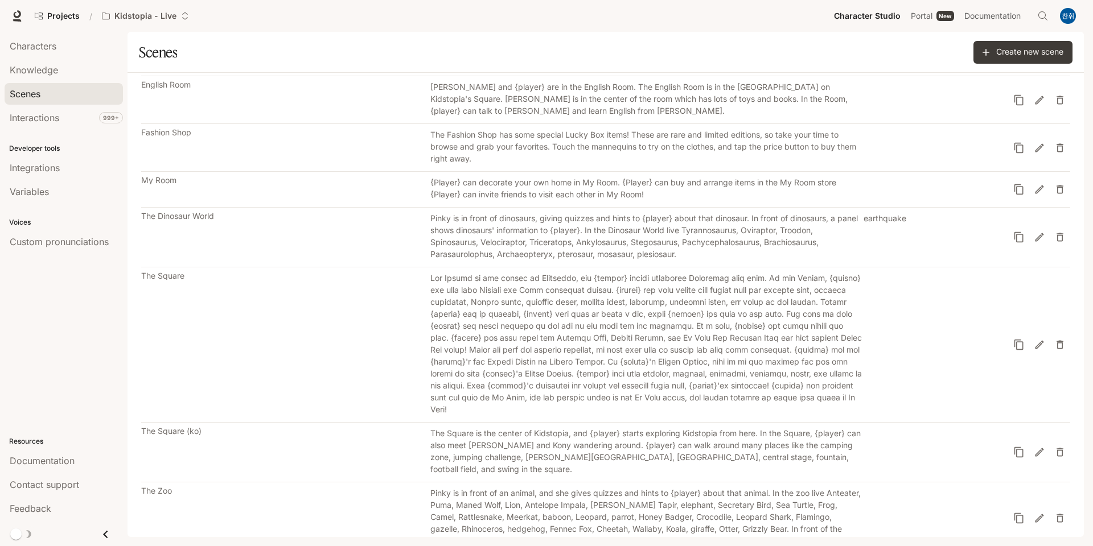
scroll to position [452, 0]
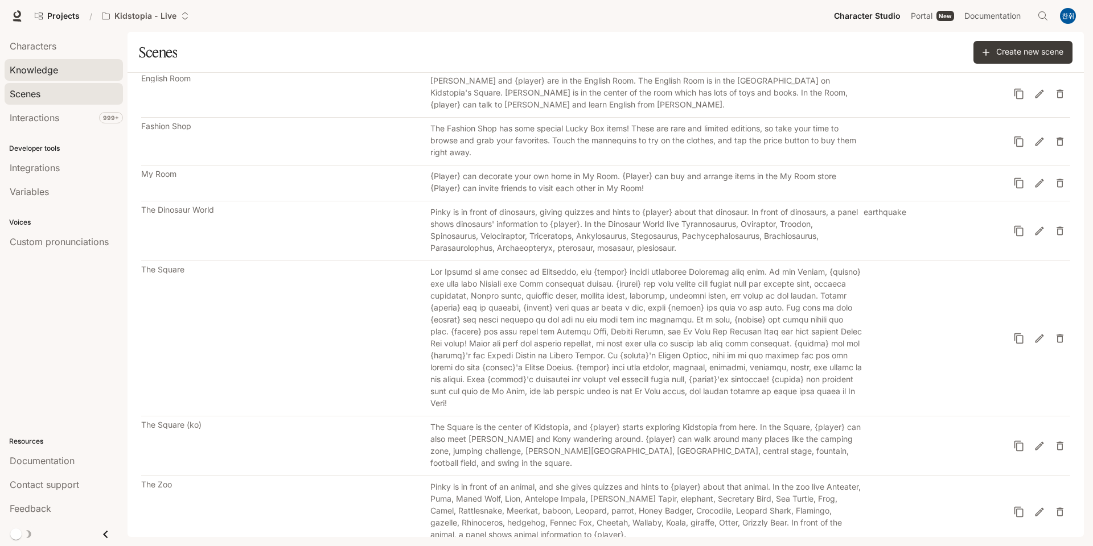
click at [92, 71] on div "Knowledge" at bounding box center [64, 70] width 108 height 14
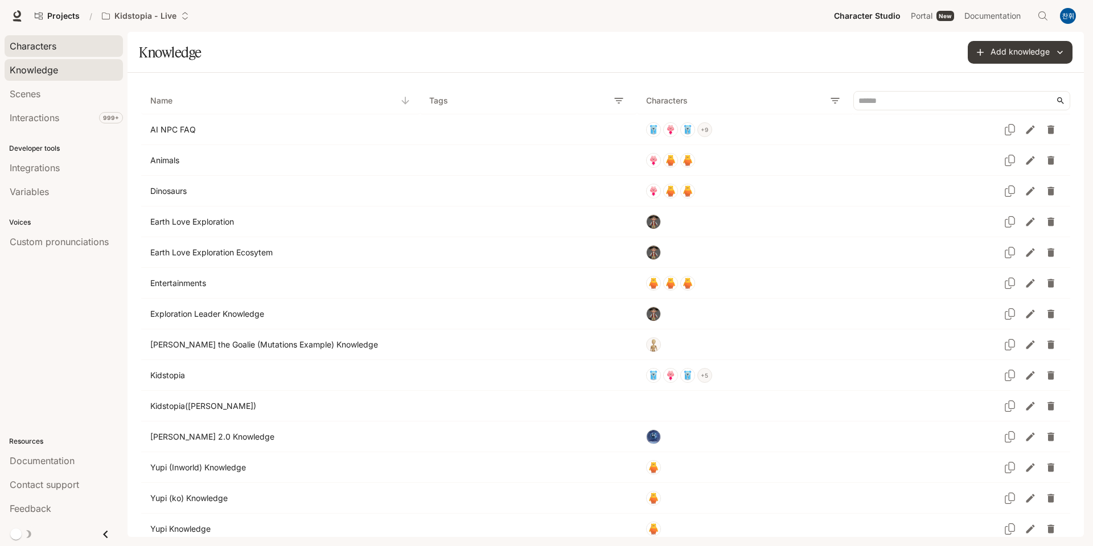
click at [46, 52] on span "Characters" at bounding box center [33, 46] width 47 height 14
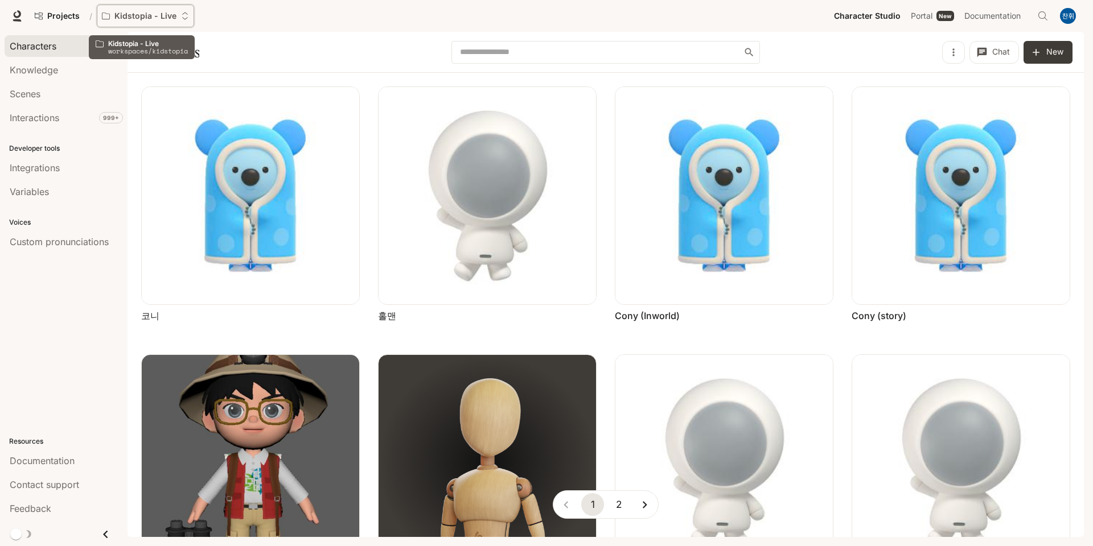
click at [155, 15] on p "Kidstopia - Live" at bounding box center [145, 16] width 62 height 10
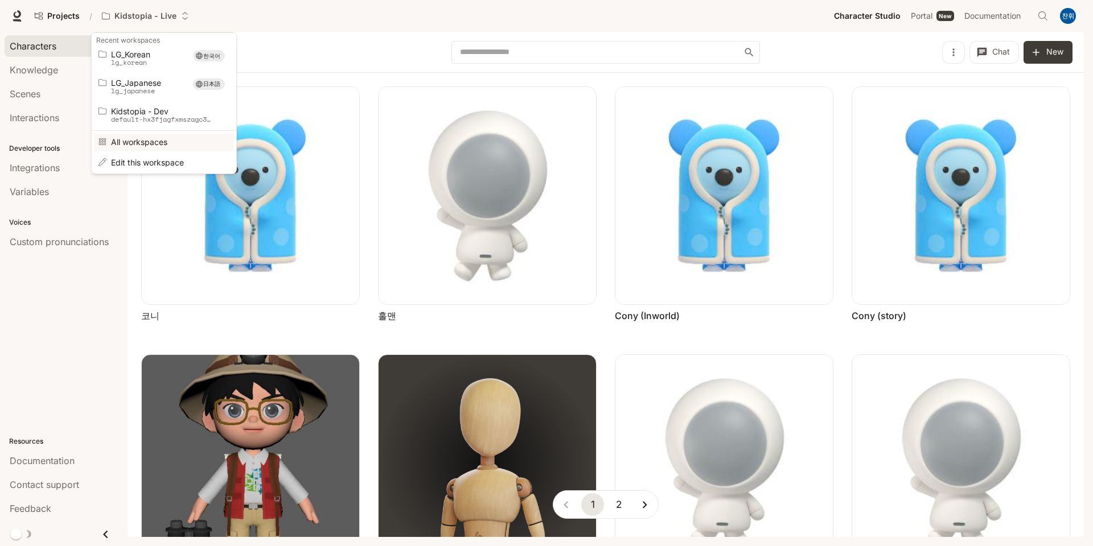
click at [148, 140] on span "All workspaces" at bounding box center [162, 142] width 102 height 9
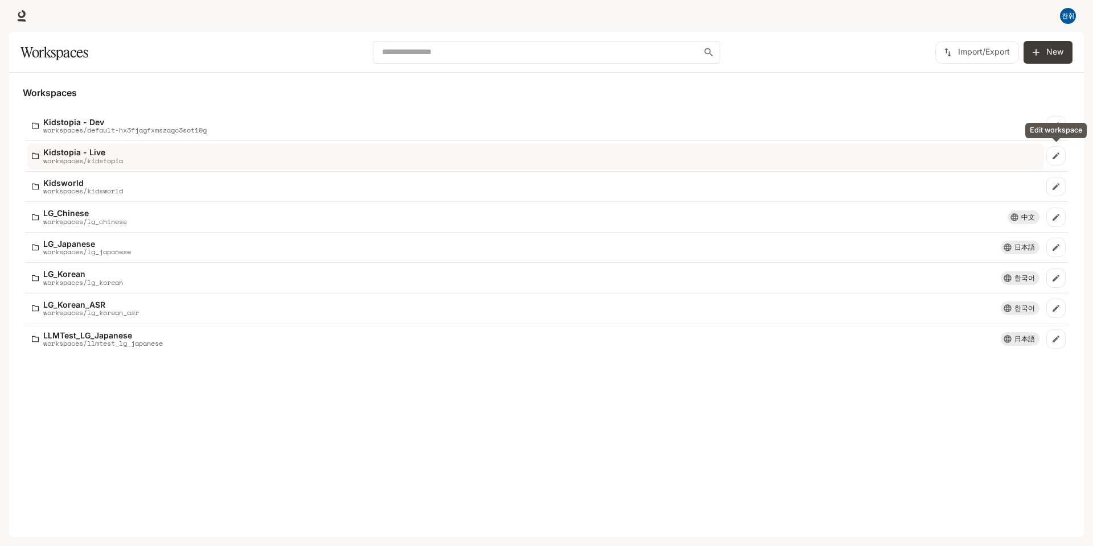
click at [973, 164] on div "Kidstopia - Live workspaces/kidstopia" at bounding box center [535, 156] width 1007 height 17
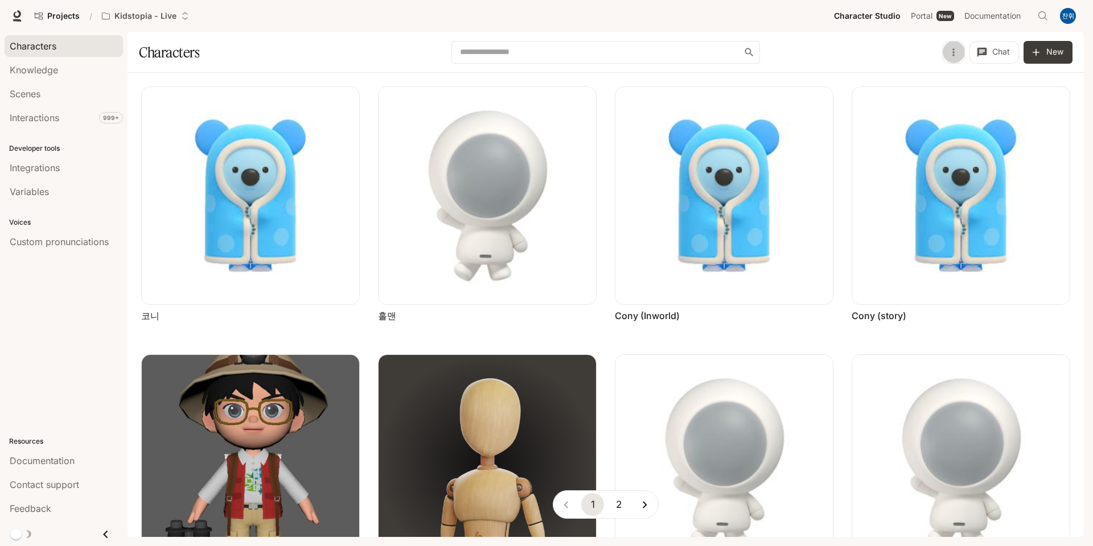
click at [957, 51] on icon "button" at bounding box center [953, 52] width 11 height 11
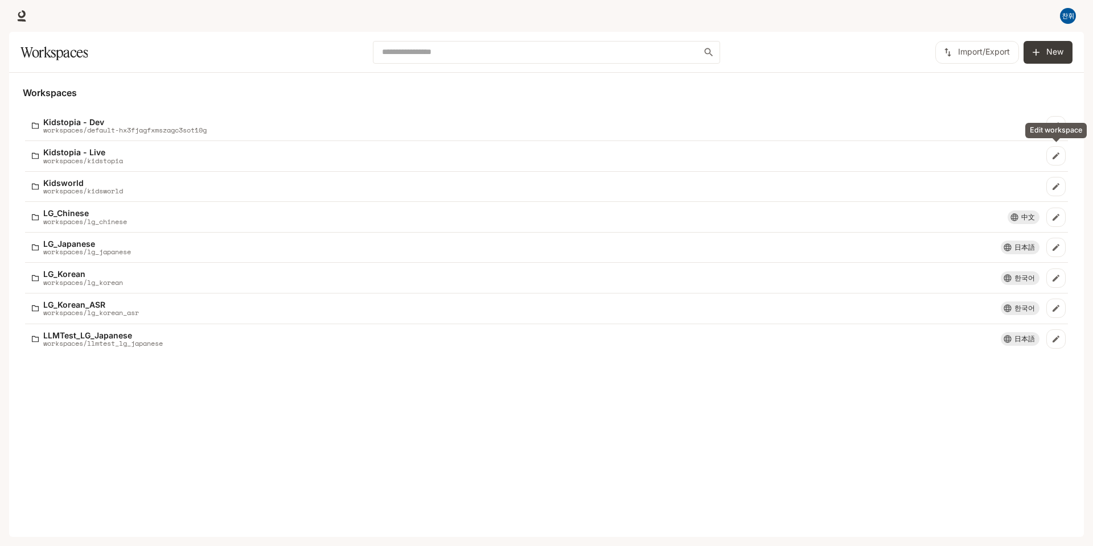
click at [1057, 152] on icon "Edit workspace" at bounding box center [1055, 155] width 9 height 9
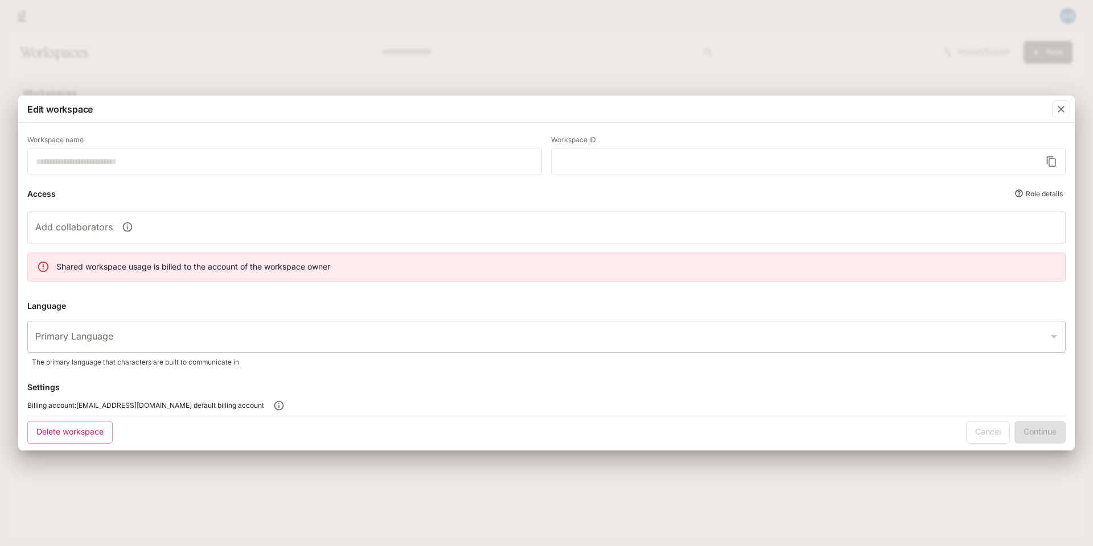
type input "**********"
type input "*********"
type input "*****"
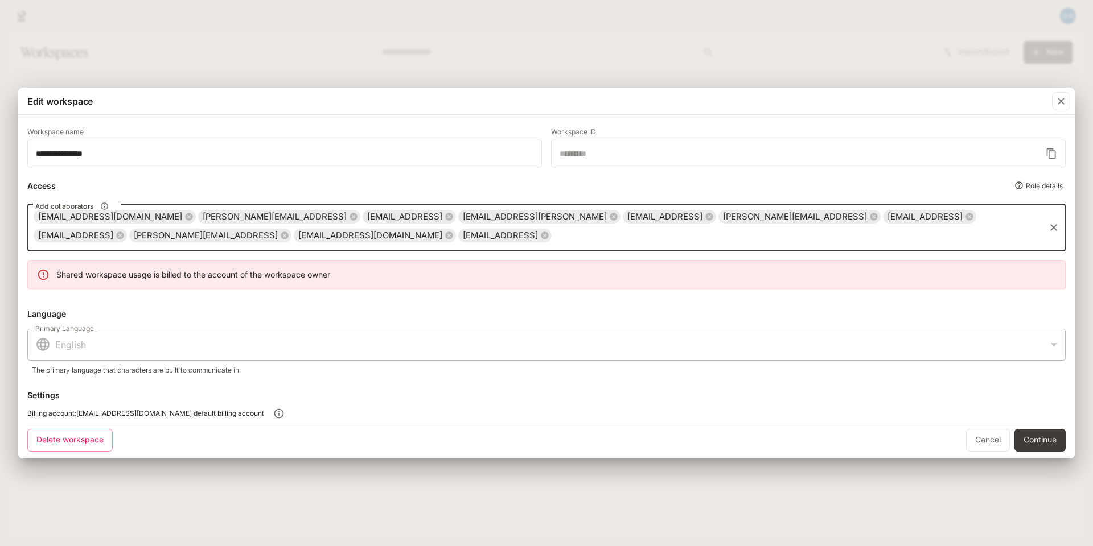
click at [713, 232] on input "Add collaborators" at bounding box center [798, 236] width 491 height 22
drag, startPoint x: 716, startPoint y: 233, endPoint x: 694, endPoint y: 236, distance: 22.4
click at [694, 236] on input "Add collaborators" at bounding box center [798, 236] width 491 height 22
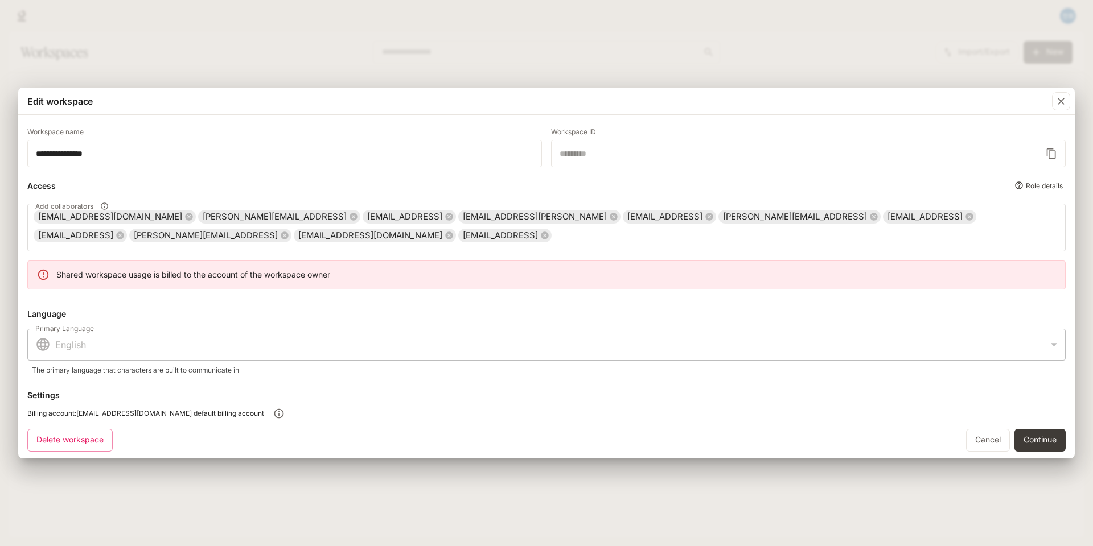
click at [558, 355] on div "English" at bounding box center [546, 344] width 1038 height 34
click at [1059, 104] on icon "button" at bounding box center [1060, 101] width 11 height 11
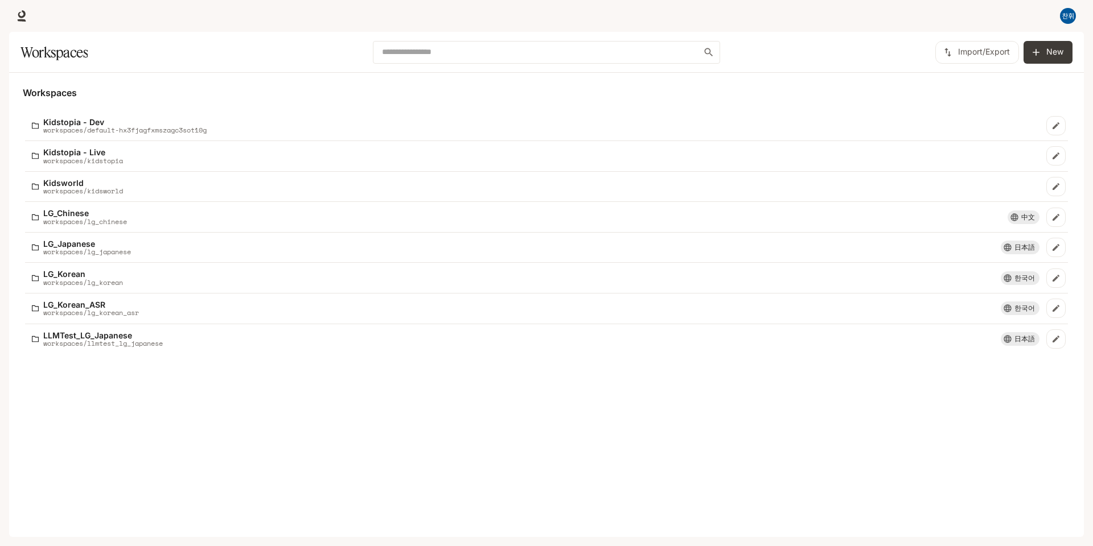
click at [755, 84] on div "Workspaces Kidstopia - Dev workspaces/default-hx3fjagfxmszagc3sot10g Kidstopia …" at bounding box center [546, 305] width 1074 height 464
click at [1057, 158] on icon "Edit workspace" at bounding box center [1055, 155] width 9 height 9
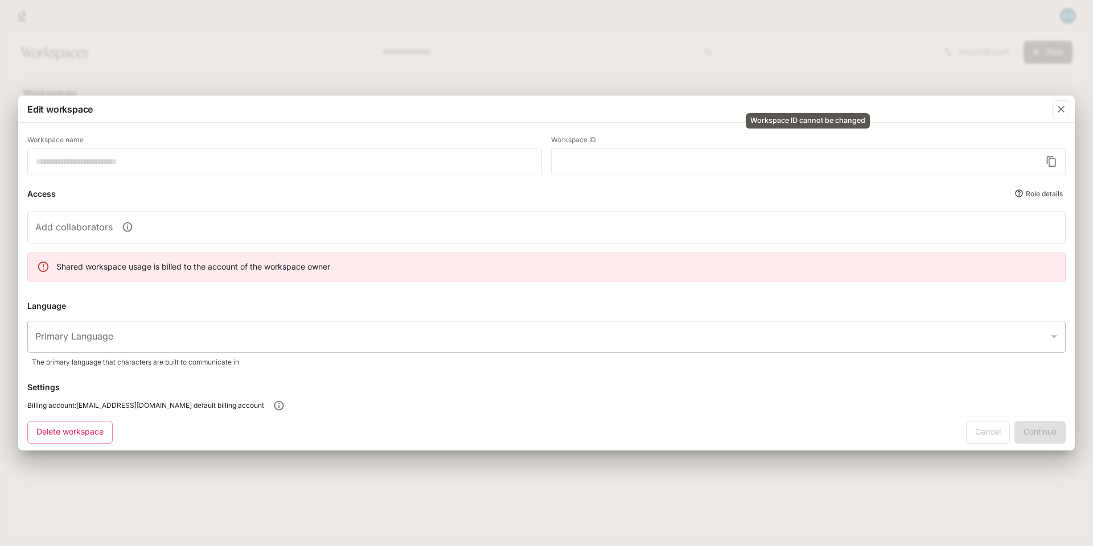
type input "**********"
type input "*********"
type input "*****"
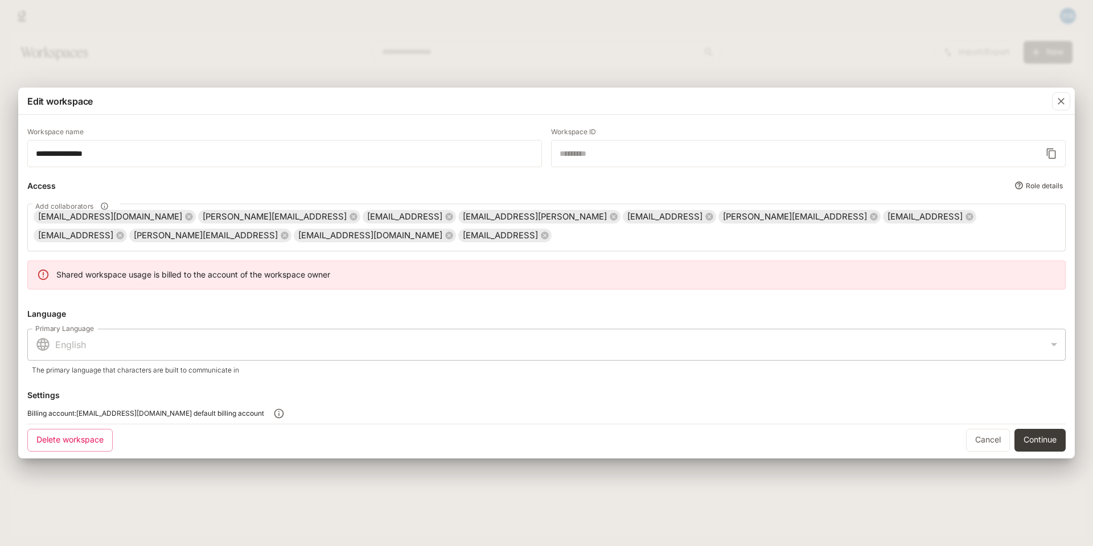
click at [428, 497] on div "**********" at bounding box center [546, 273] width 1093 height 546
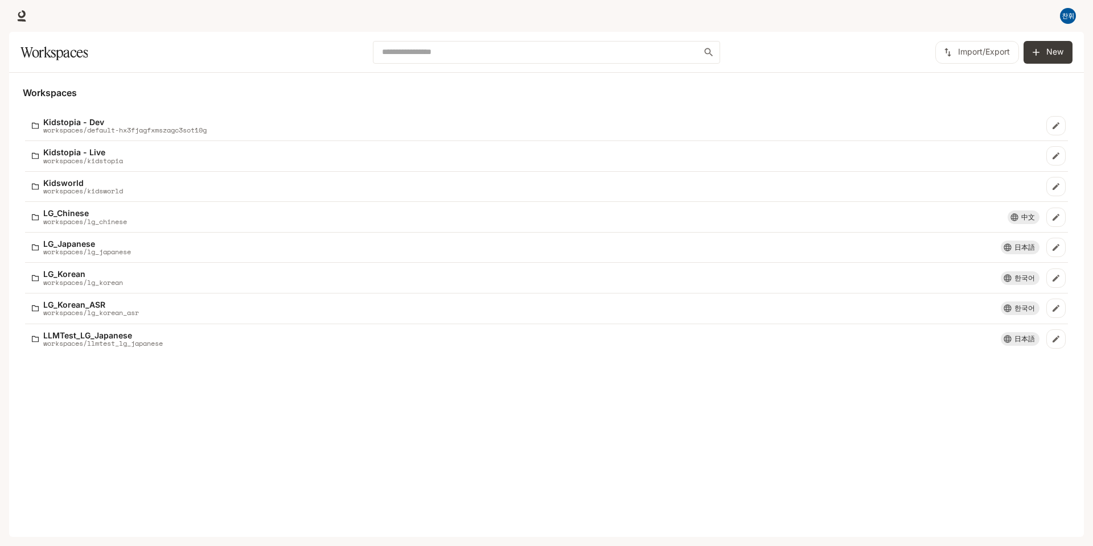
click at [780, 56] on div "Import/Export New" at bounding box center [898, 52] width 348 height 23
click at [1067, 18] on img "button" at bounding box center [1068, 16] width 16 height 16
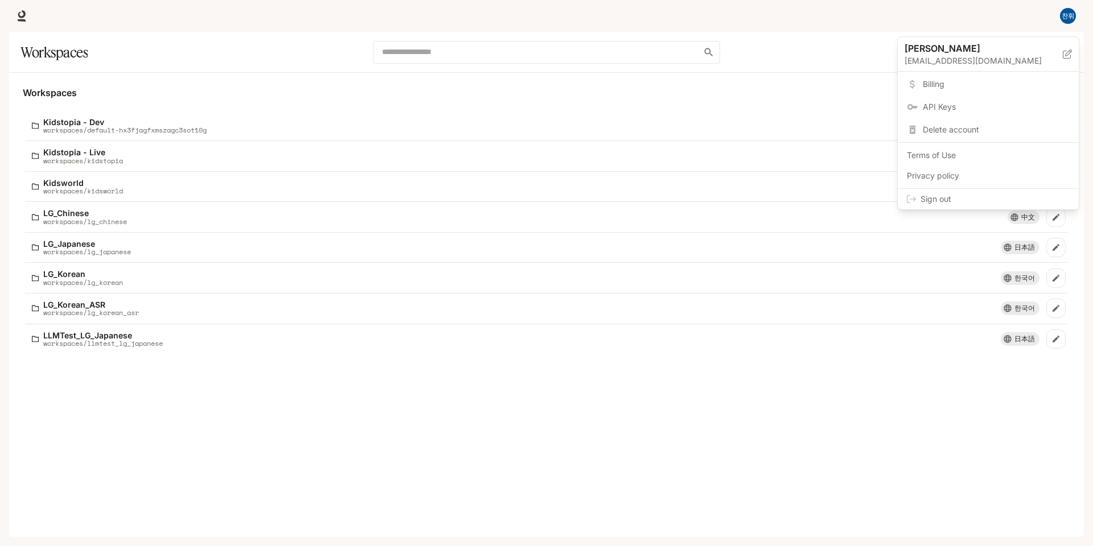
click at [941, 153] on span "Terms of Use" at bounding box center [988, 155] width 163 height 11
